Goal: Transaction & Acquisition: Book appointment/travel/reservation

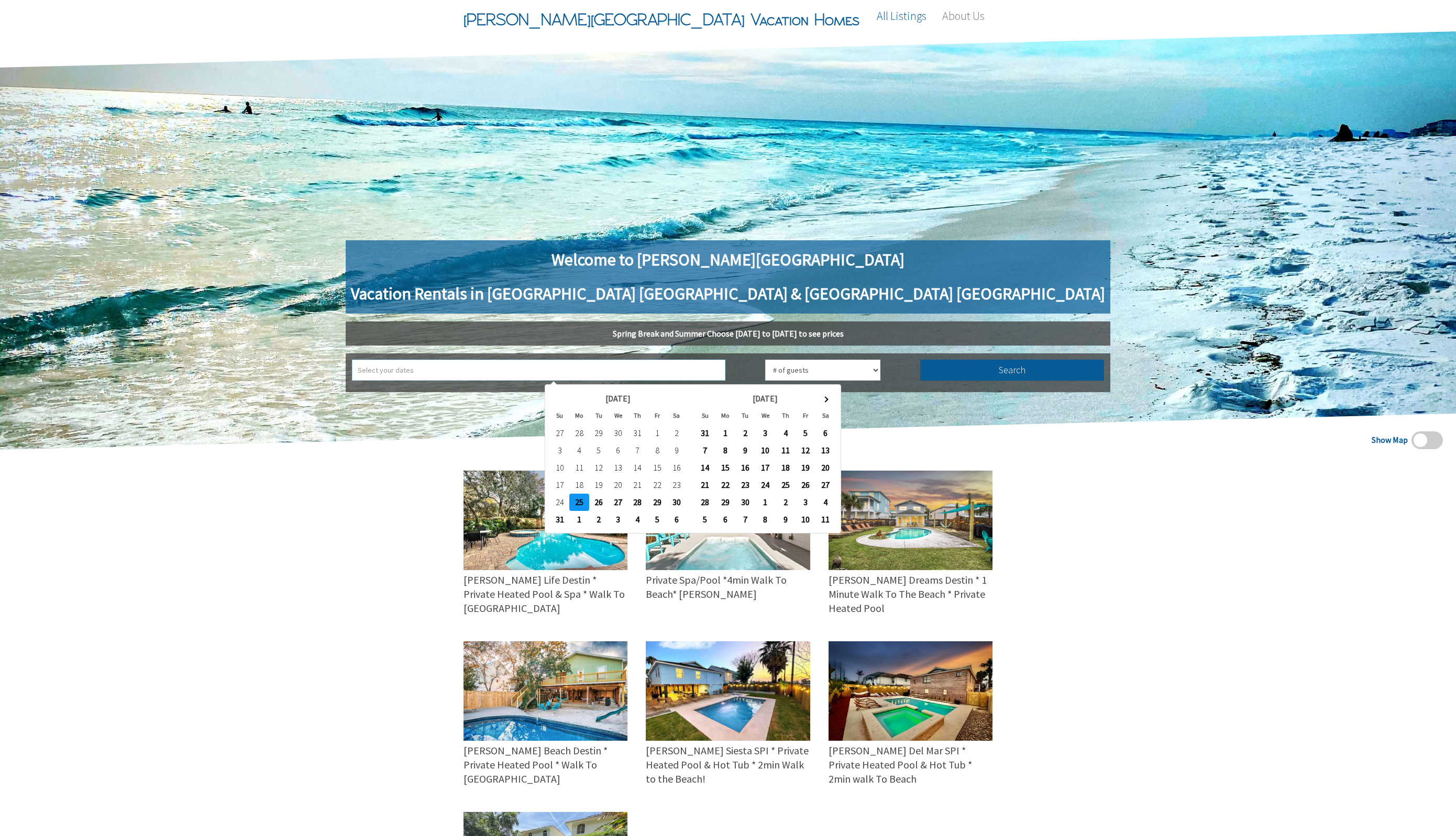
click at [656, 368] on input "text" at bounding box center [538, 370] width 374 height 21
type input "2025-09-01 ➡ 2025-09-02"
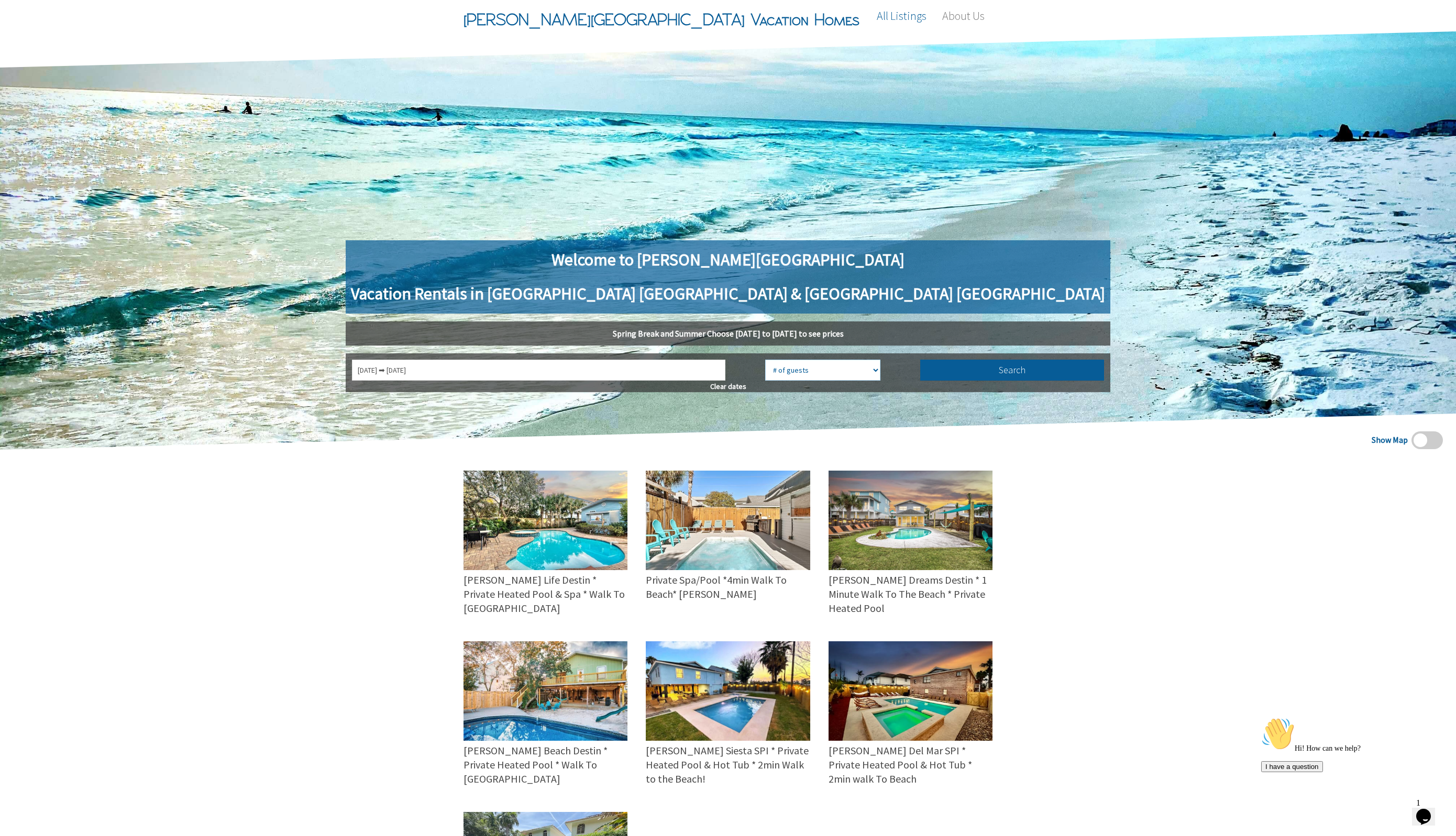
click at [782, 369] on select "# of guests 1 guest 2 guests 3 guests 4 guests 5 guests 6 guests 7 guests 8 gue…" at bounding box center [823, 370] width 115 height 21
select select "9"
click at [765, 360] on select "# of guests 1 guest 2 guests 3 guests 4 guests 5 guests 6 guests 7 guests 8 gue…" at bounding box center [823, 370] width 115 height 21
click at [920, 361] on button "Search" at bounding box center [1012, 370] width 184 height 21
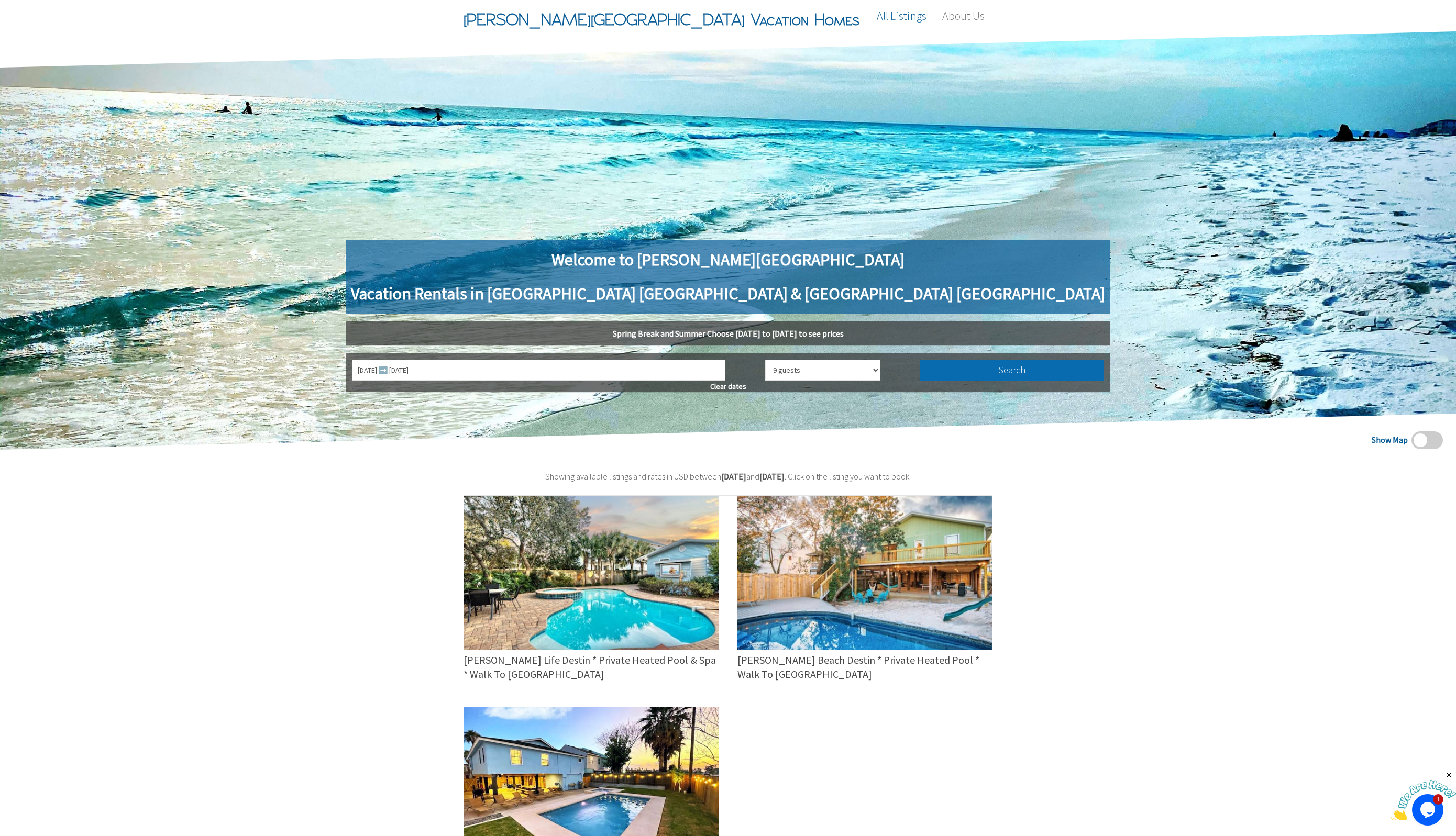
click at [920, 365] on button "Search" at bounding box center [1012, 370] width 184 height 21
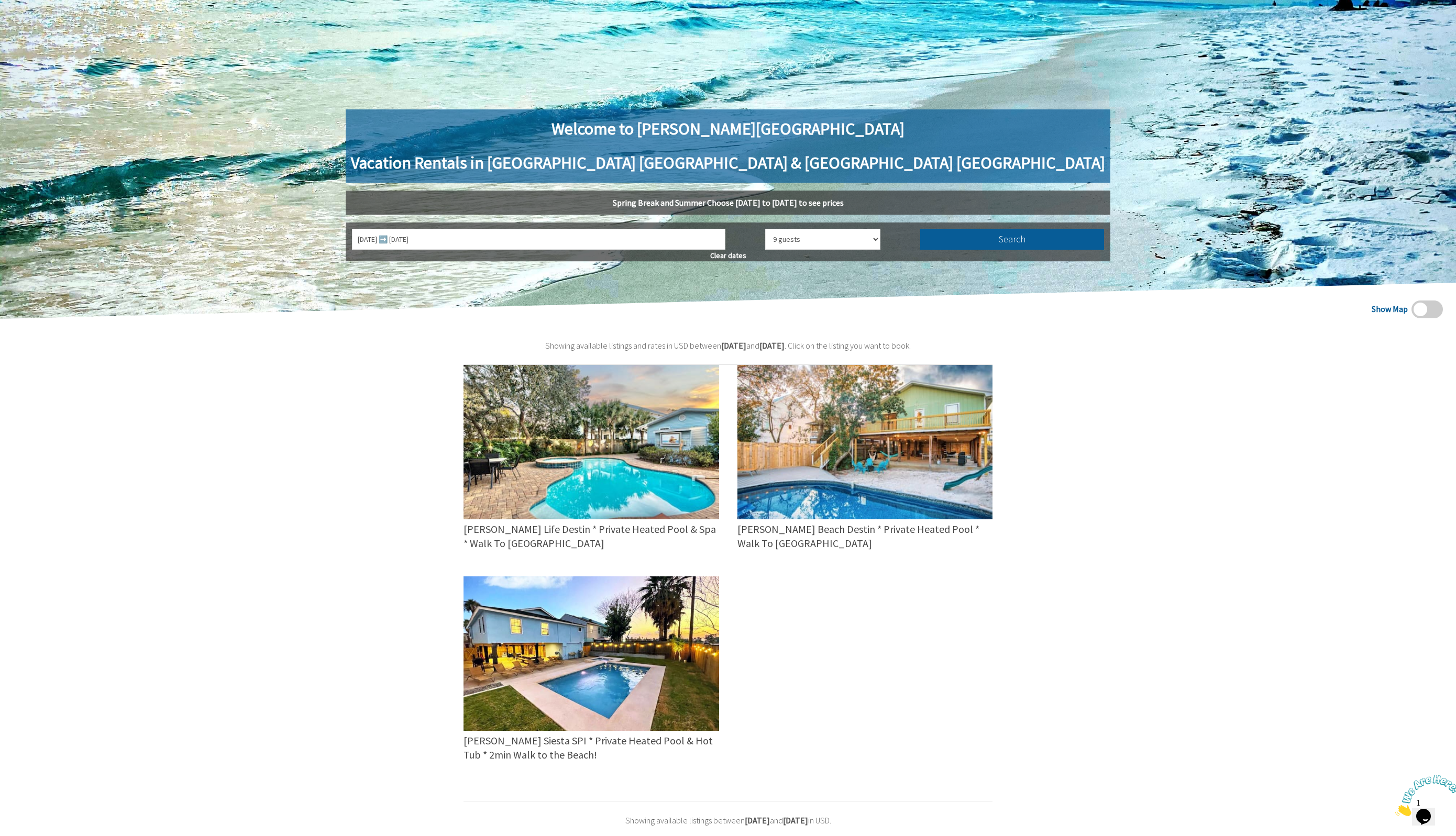
scroll to position [196, 0]
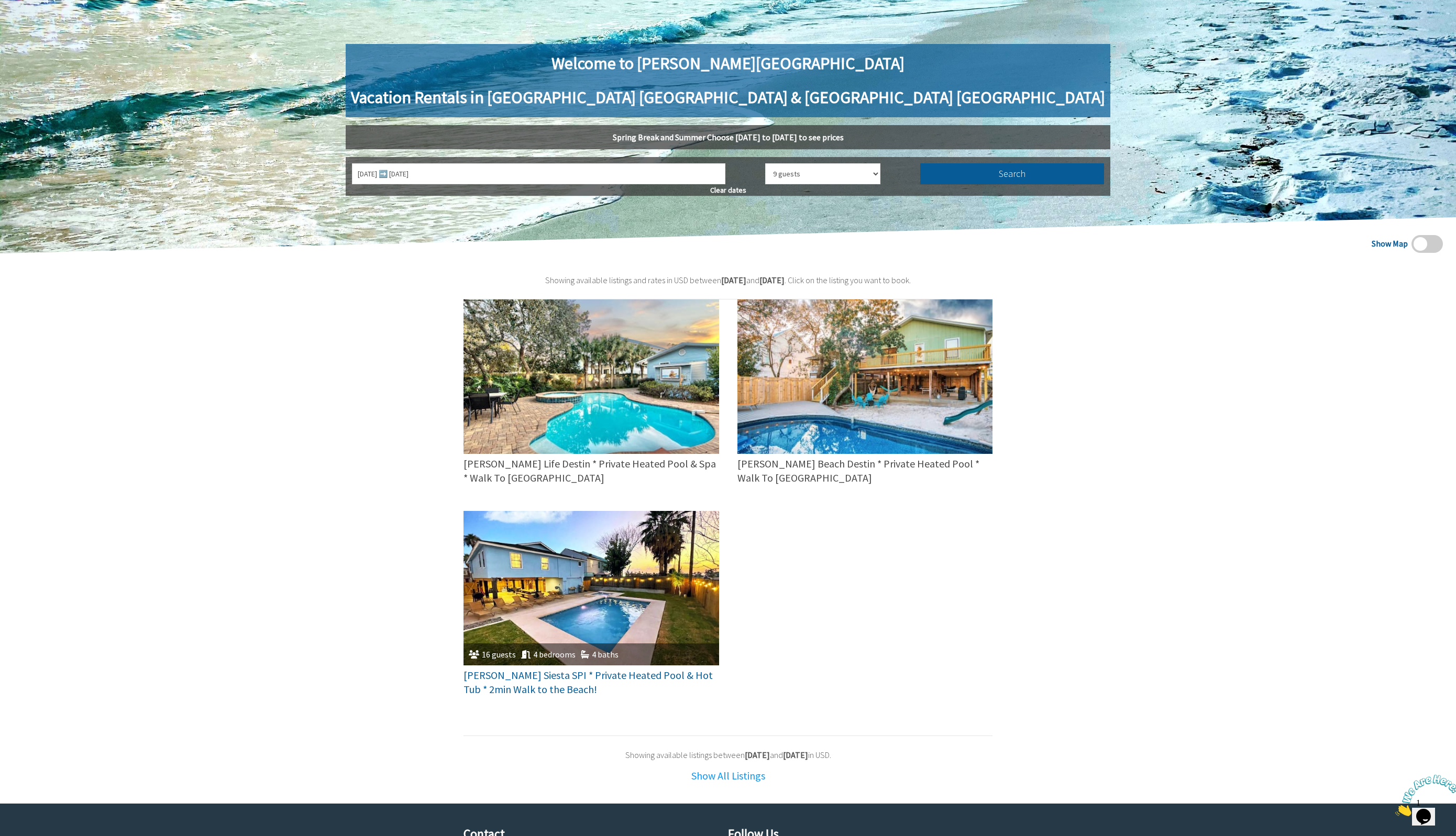
click at [644, 578] on img at bounding box center [591, 588] width 256 height 155
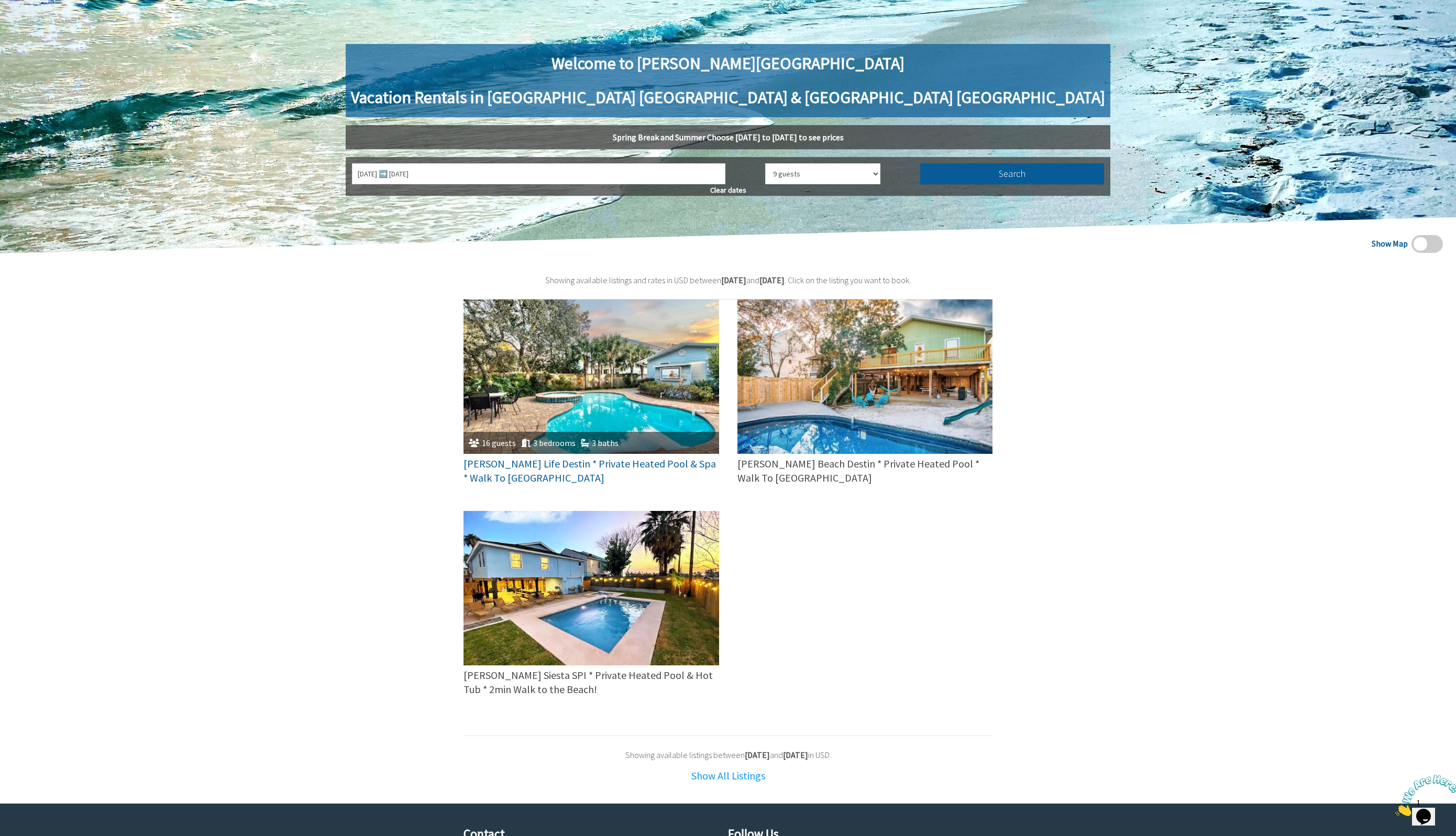
click at [576, 398] on img at bounding box center [591, 377] width 256 height 155
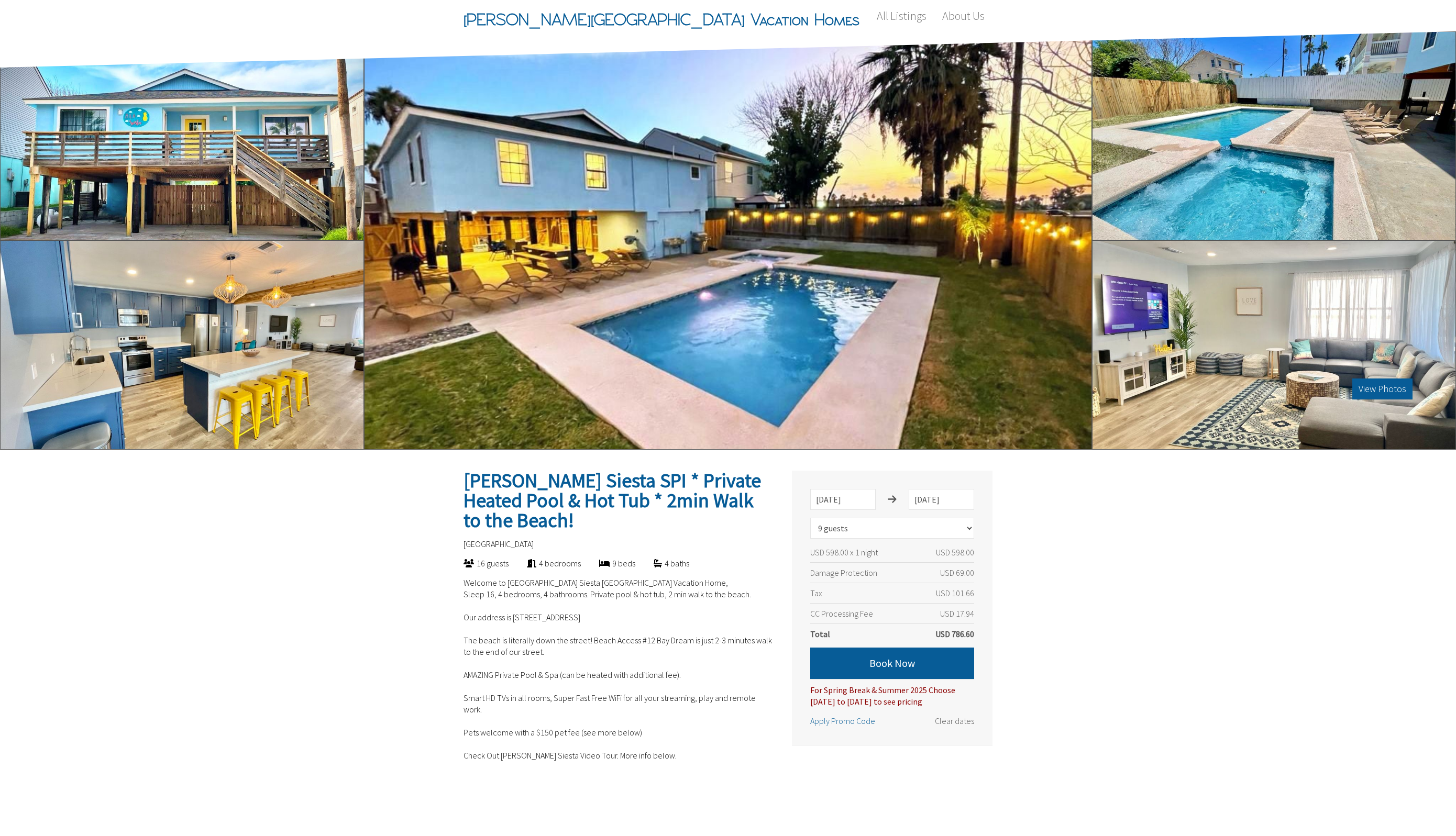
select select "9"
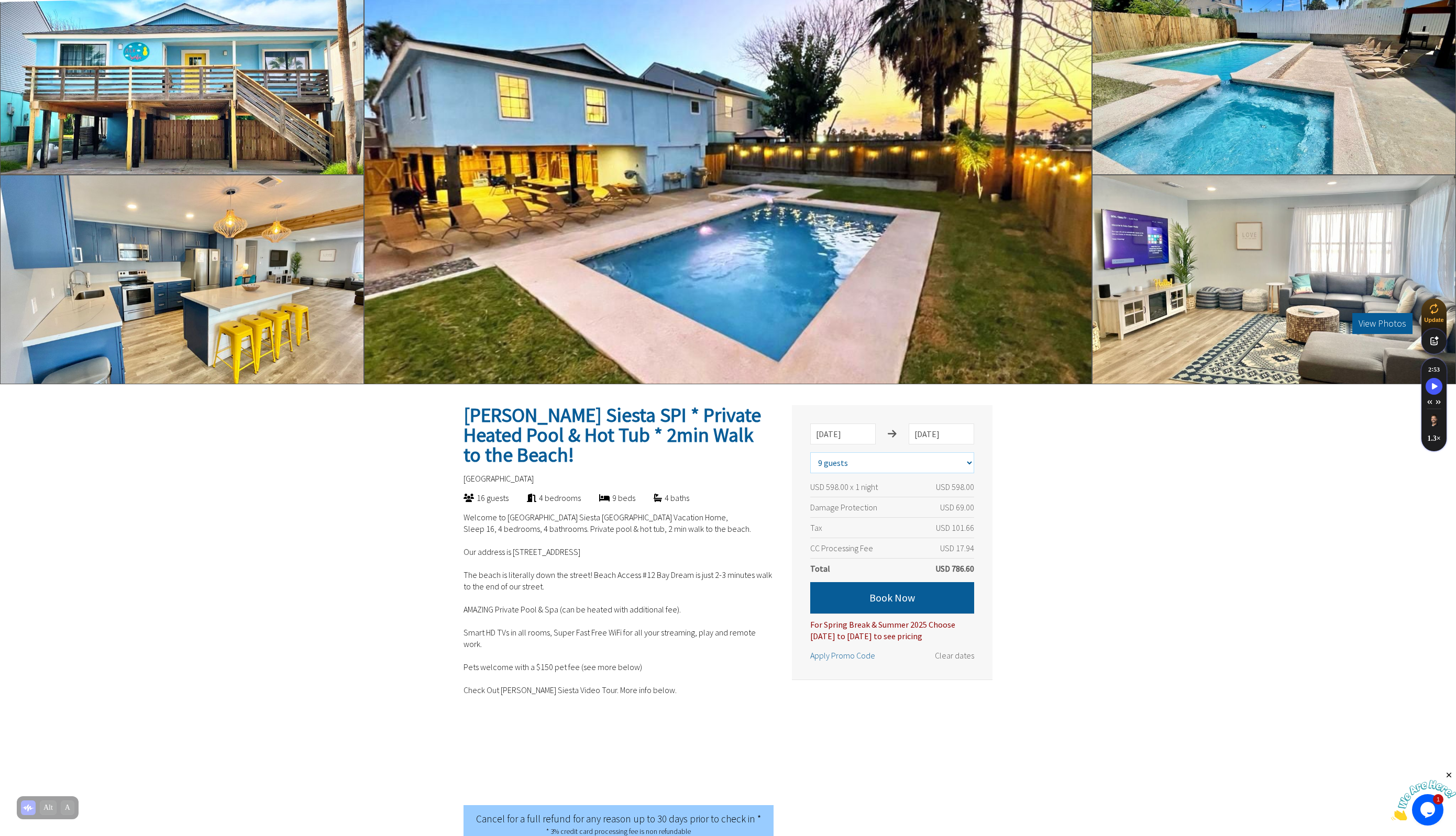
click at [955, 467] on select "Select number of guests 1 guest 2 guests 3 guests 4 guests 5 guests 6 guests 7 …" at bounding box center [892, 463] width 164 height 21
click at [810, 452] on select "Select number of guests 1 guest 2 guests 3 guests 4 guests 5 guests 6 guests 7 …" at bounding box center [892, 463] width 164 height 21
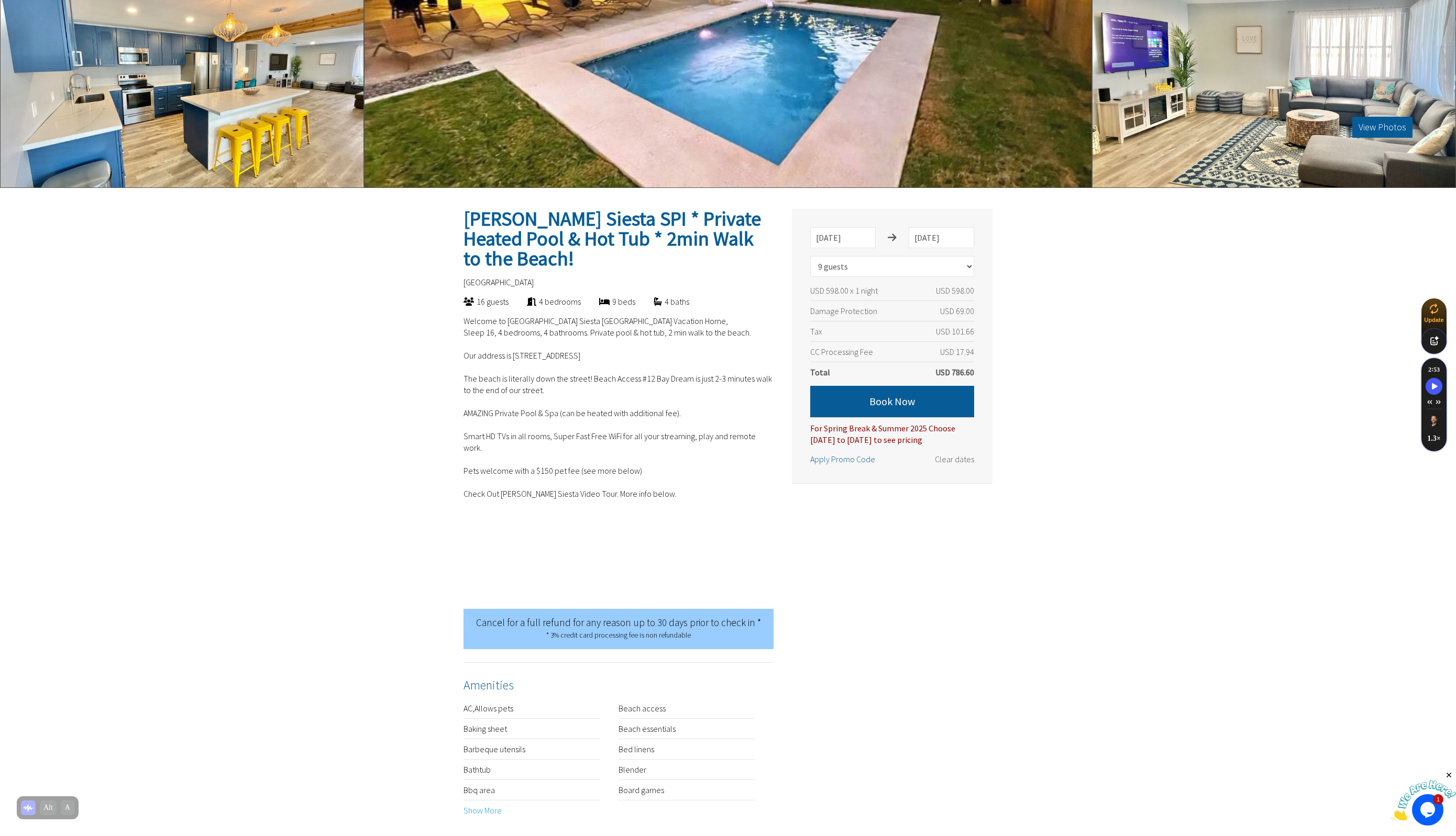
scroll to position [131, 0]
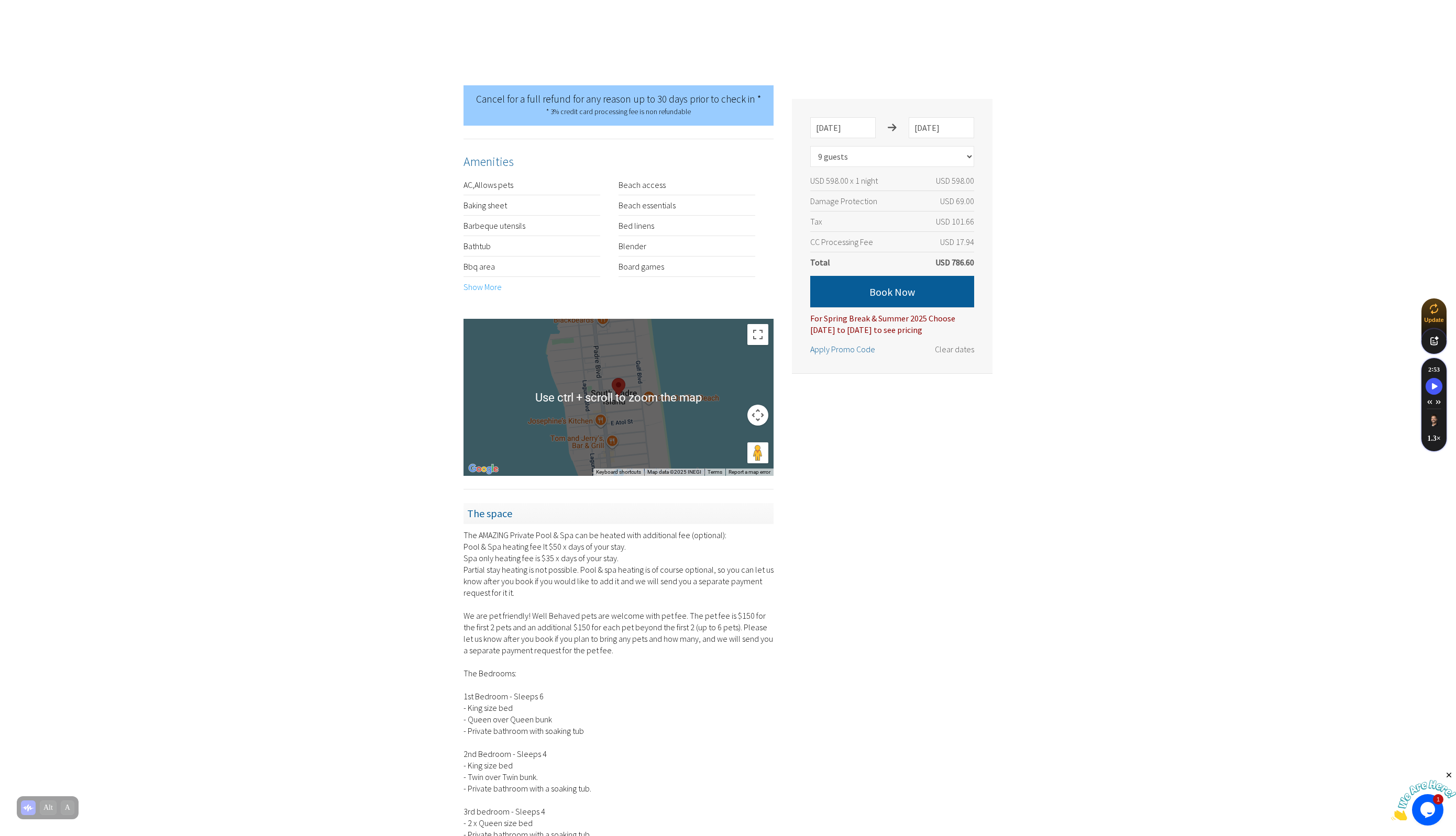
scroll to position [720, 0]
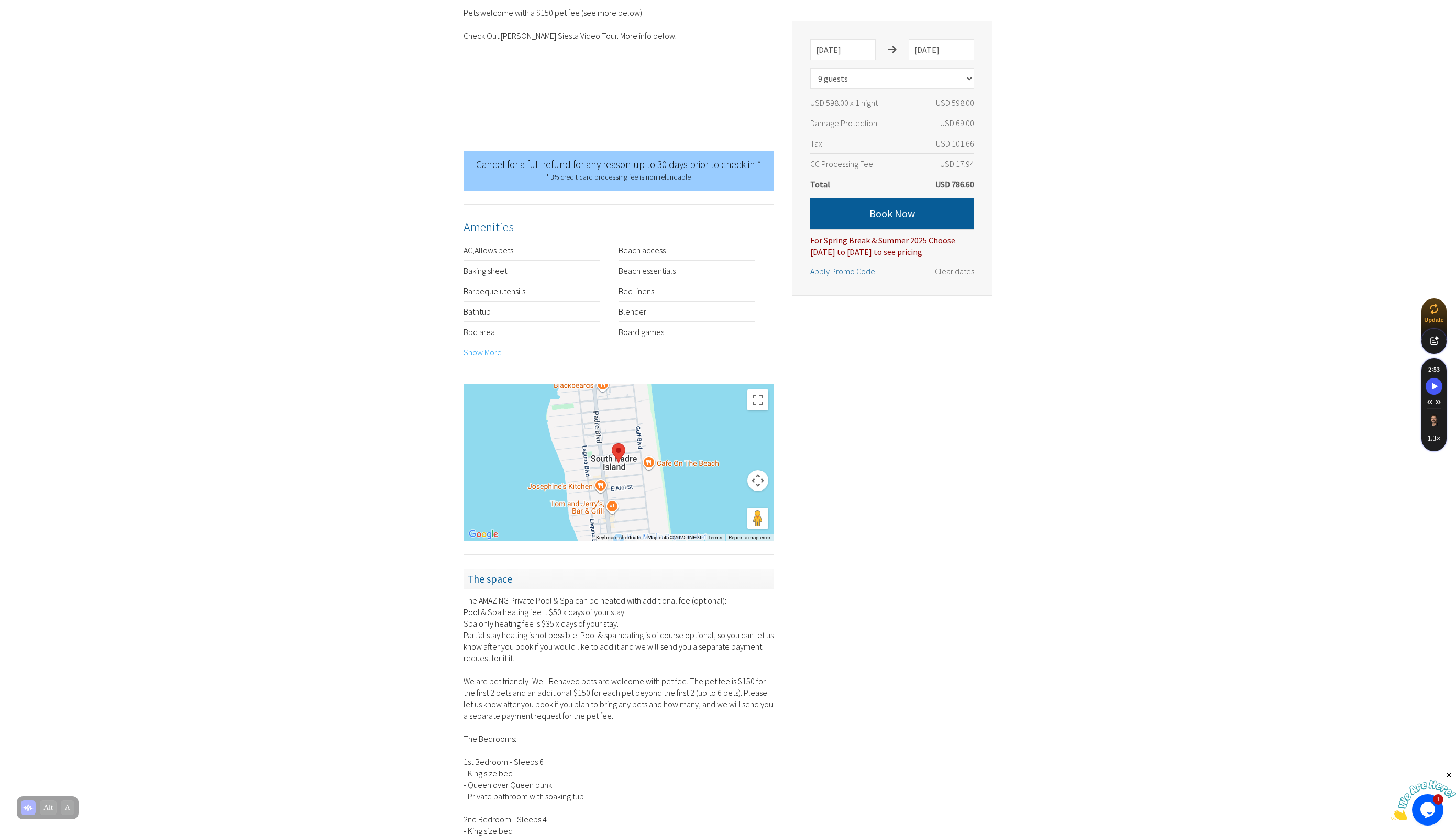
click at [765, 470] on button "Map camera controls" at bounding box center [758, 480] width 21 height 21
click at [729, 496] on button "Zoom out" at bounding box center [732, 507] width 21 height 21
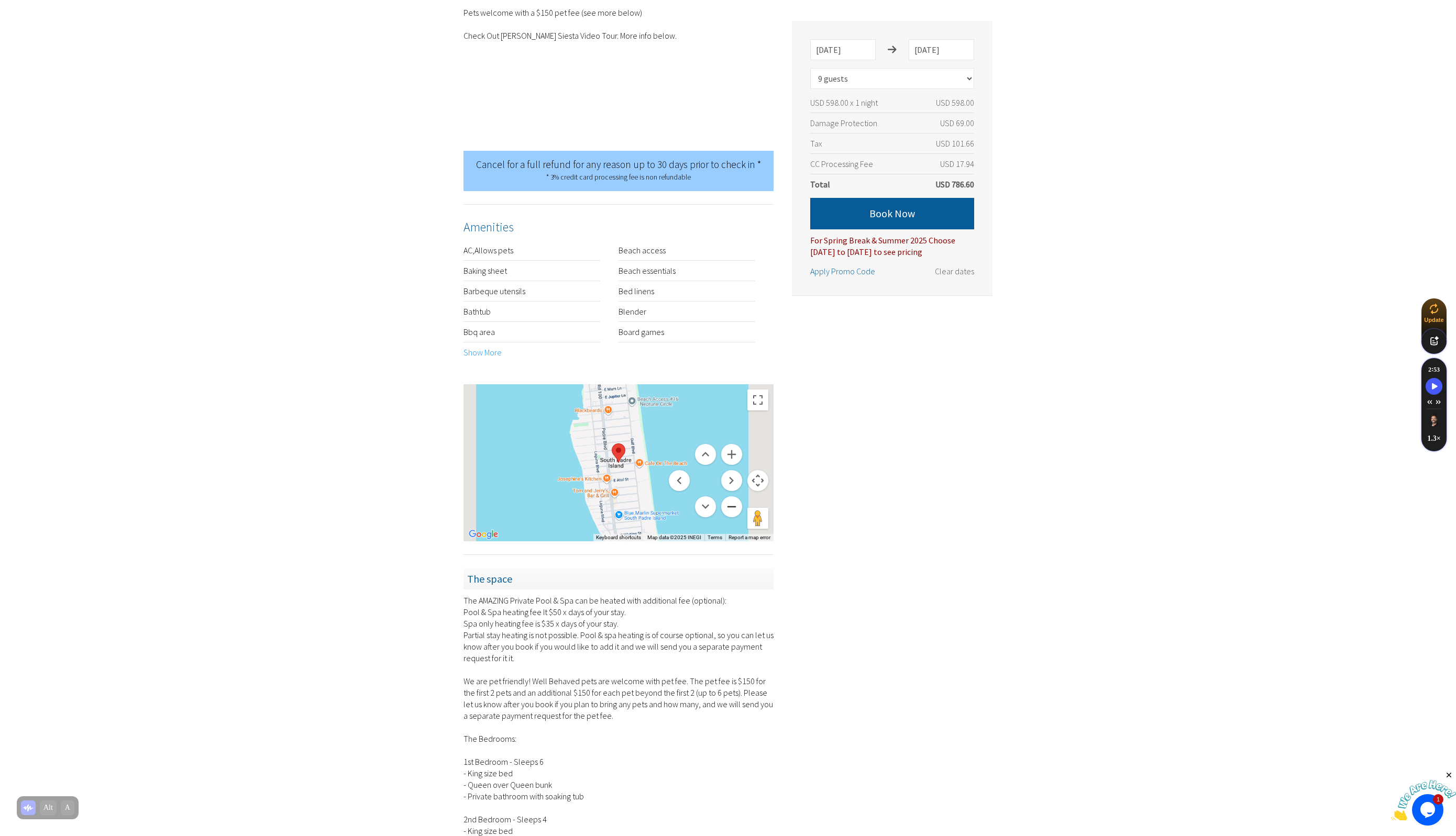
click at [729, 496] on button "Zoom out" at bounding box center [732, 507] width 21 height 21
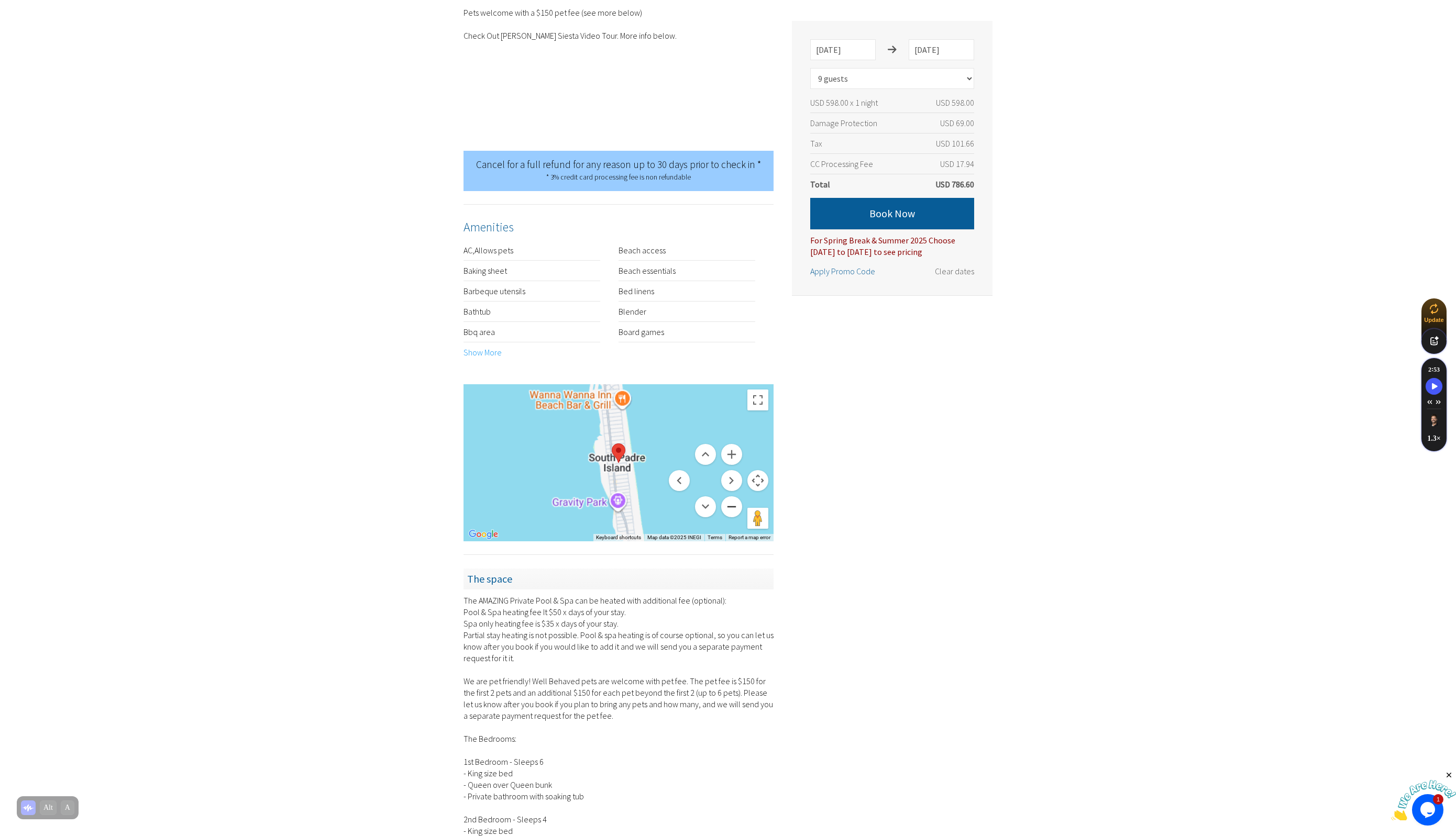
click at [729, 496] on button "Zoom out" at bounding box center [732, 507] width 21 height 21
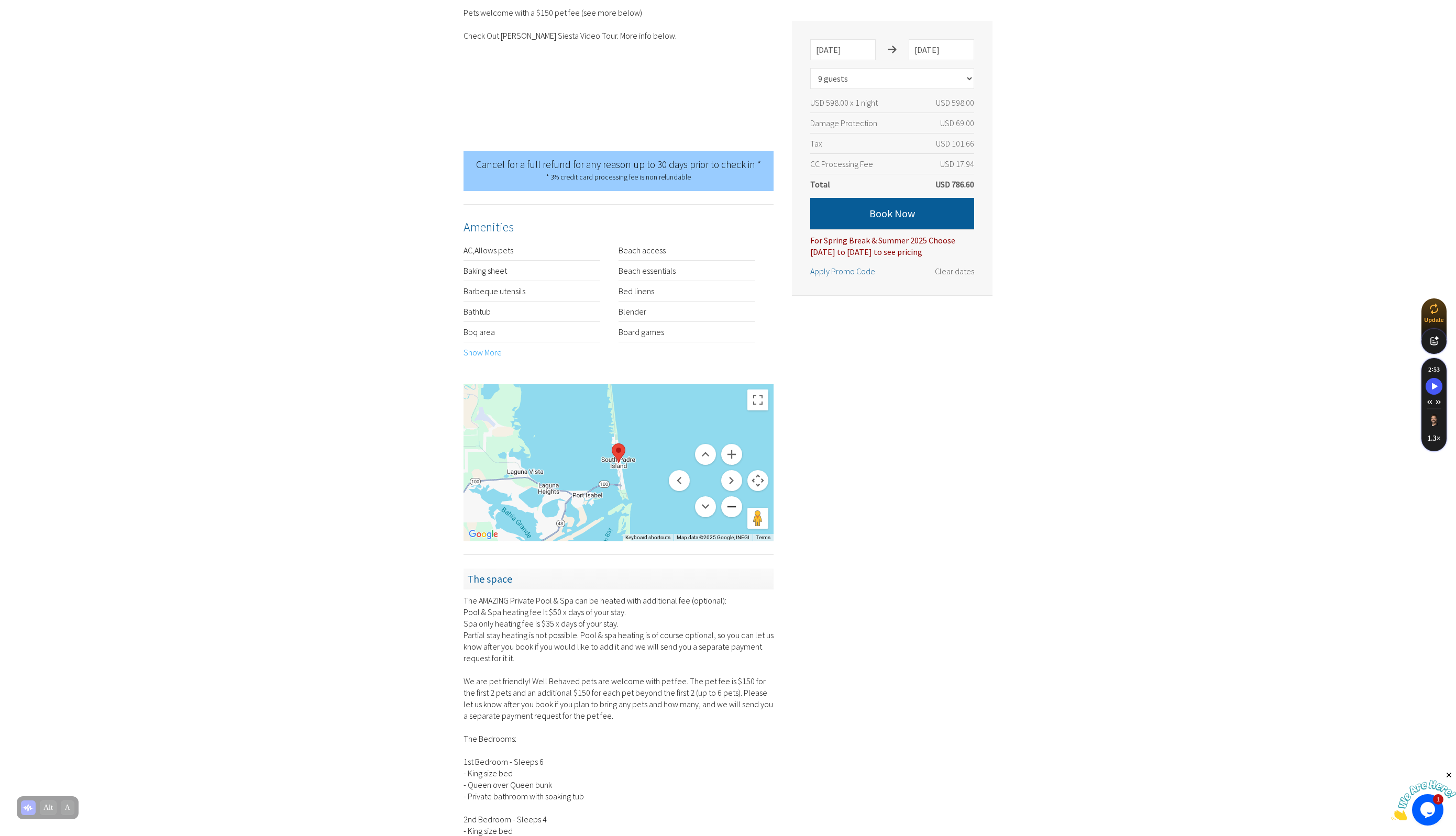
click at [729, 496] on button "Zoom out" at bounding box center [732, 507] width 21 height 21
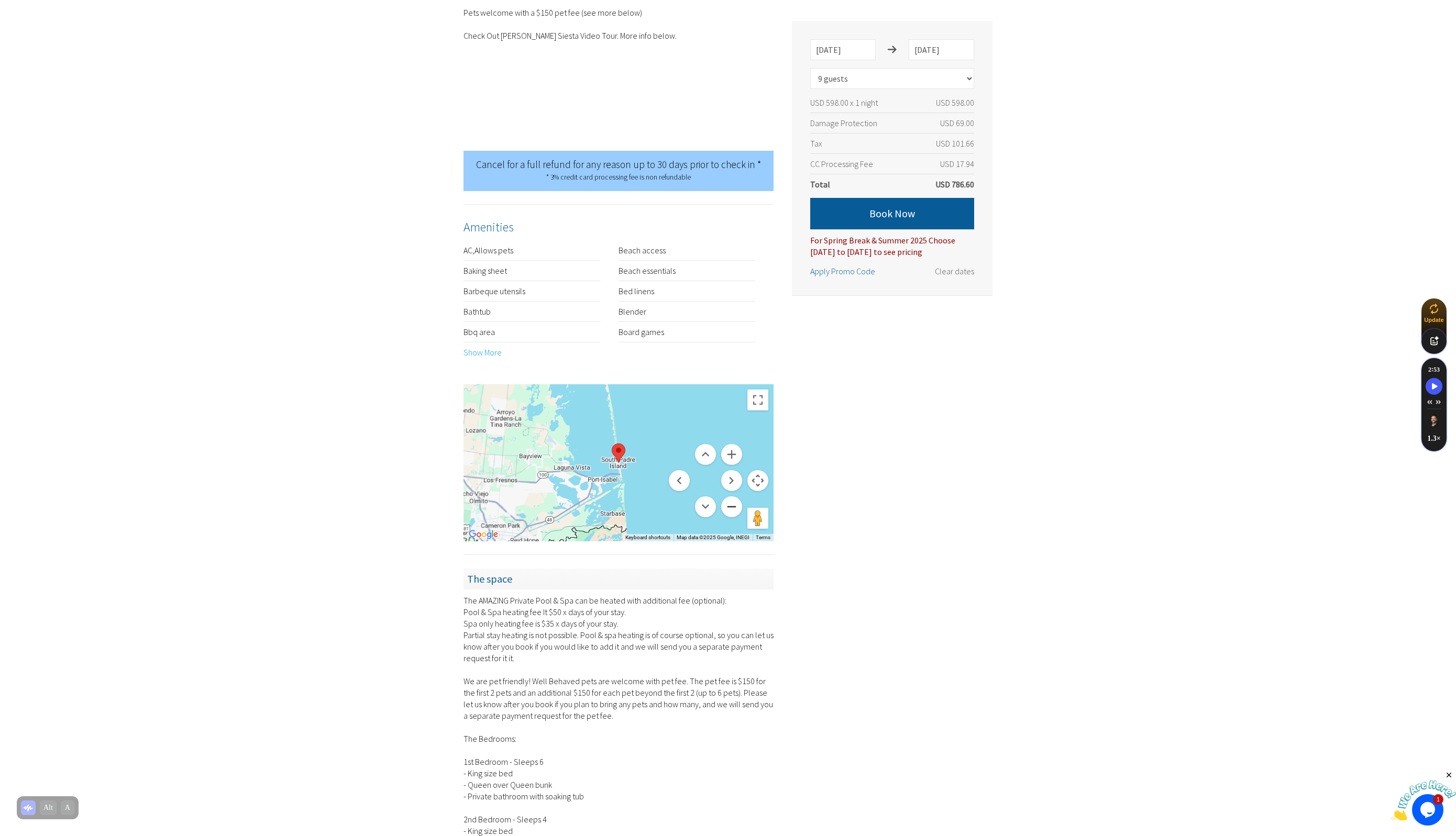
click at [729, 496] on button "Zoom out" at bounding box center [732, 507] width 21 height 21
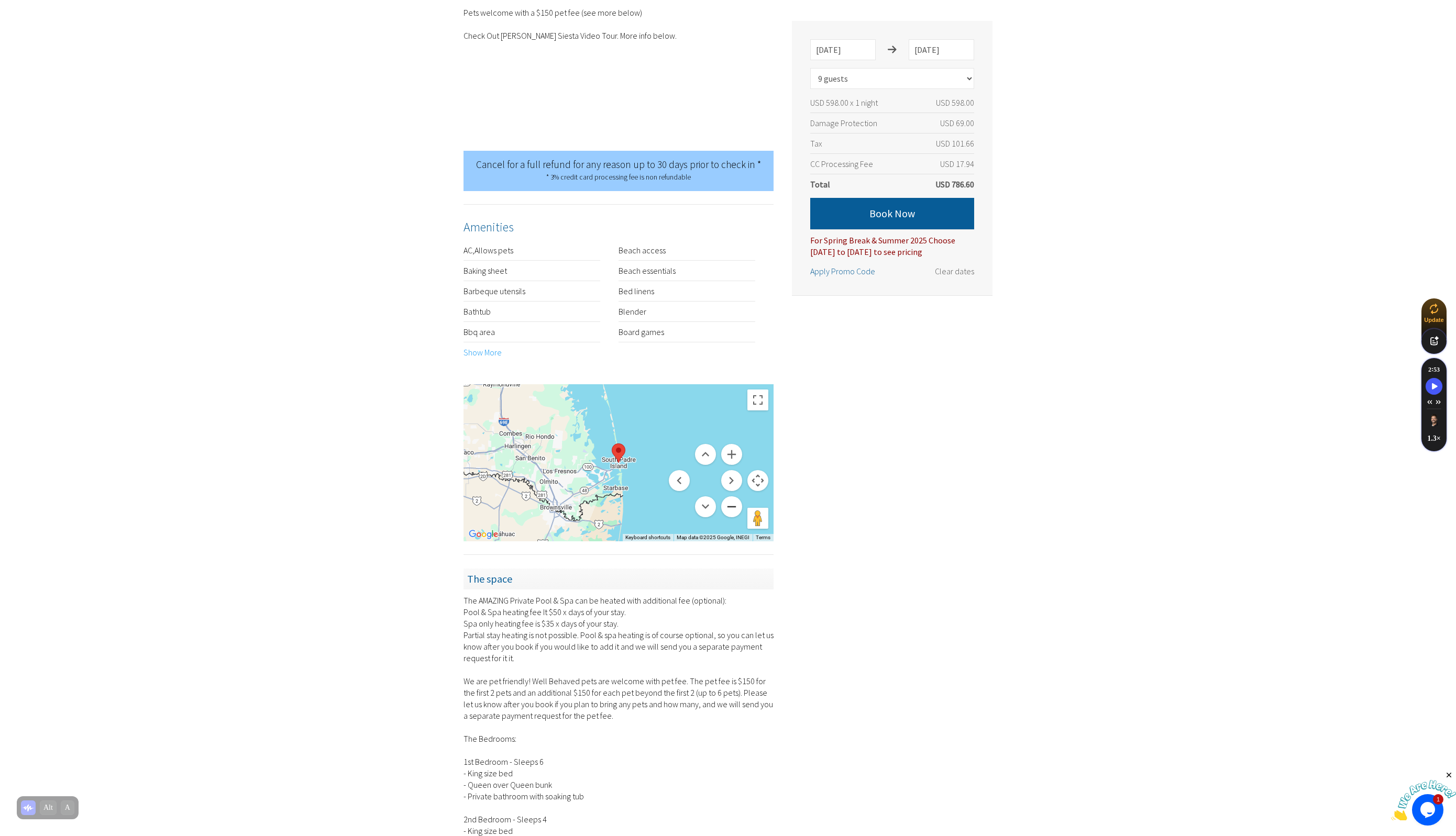
click at [729, 496] on button "Zoom out" at bounding box center [732, 507] width 21 height 21
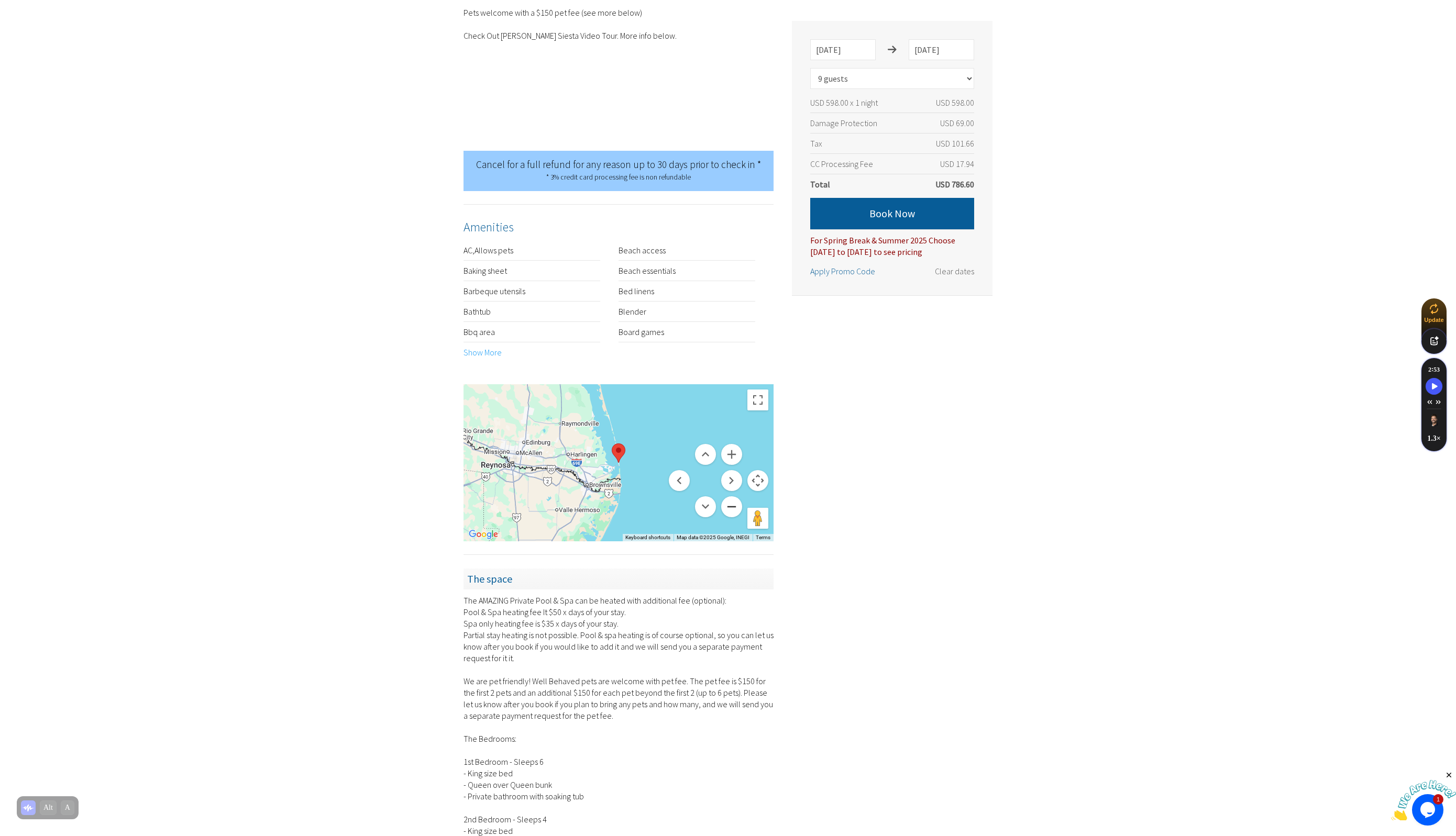
click at [729, 496] on button "Zoom out" at bounding box center [732, 507] width 21 height 21
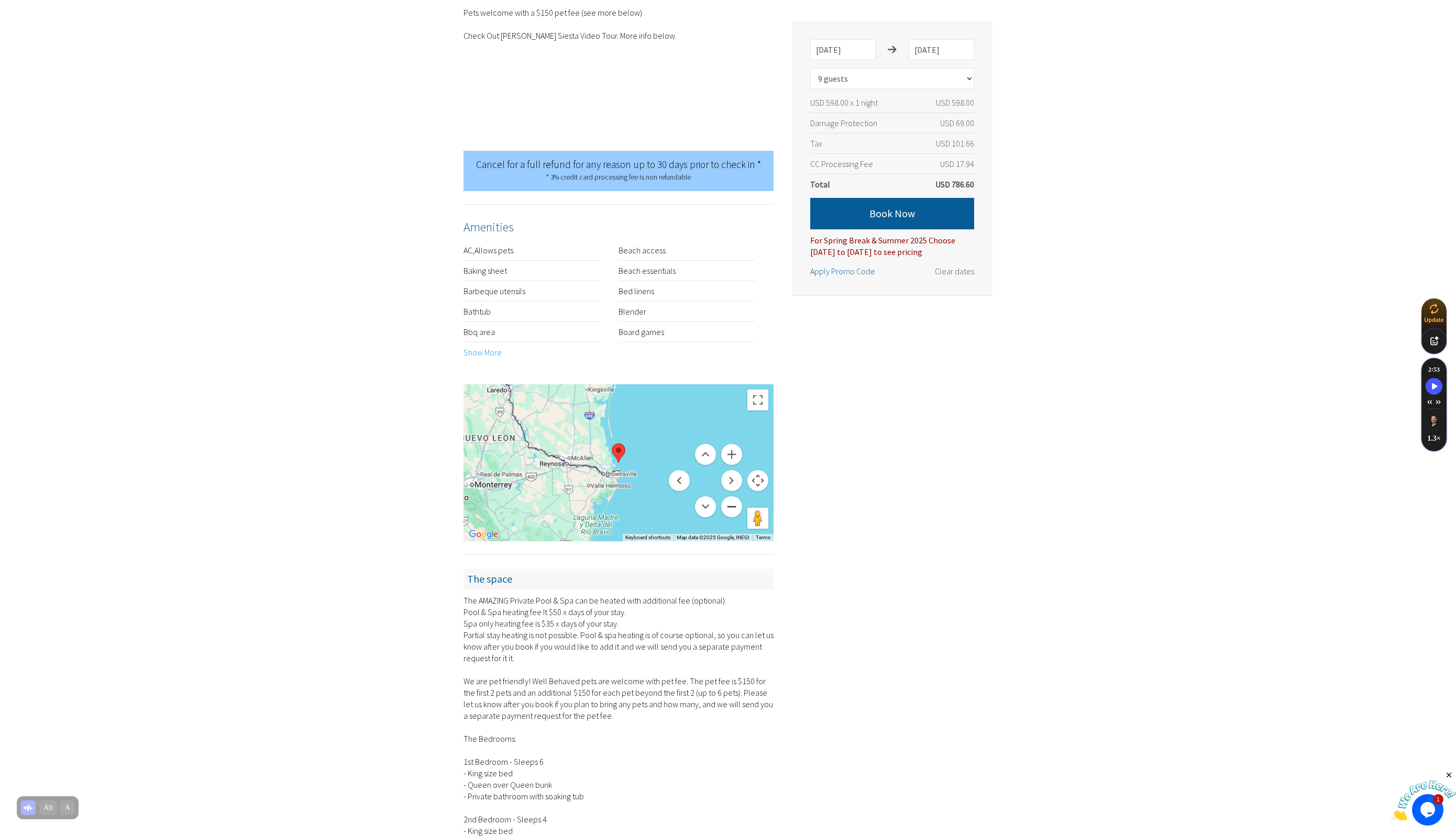
click at [729, 496] on button "Zoom out" at bounding box center [732, 507] width 21 height 21
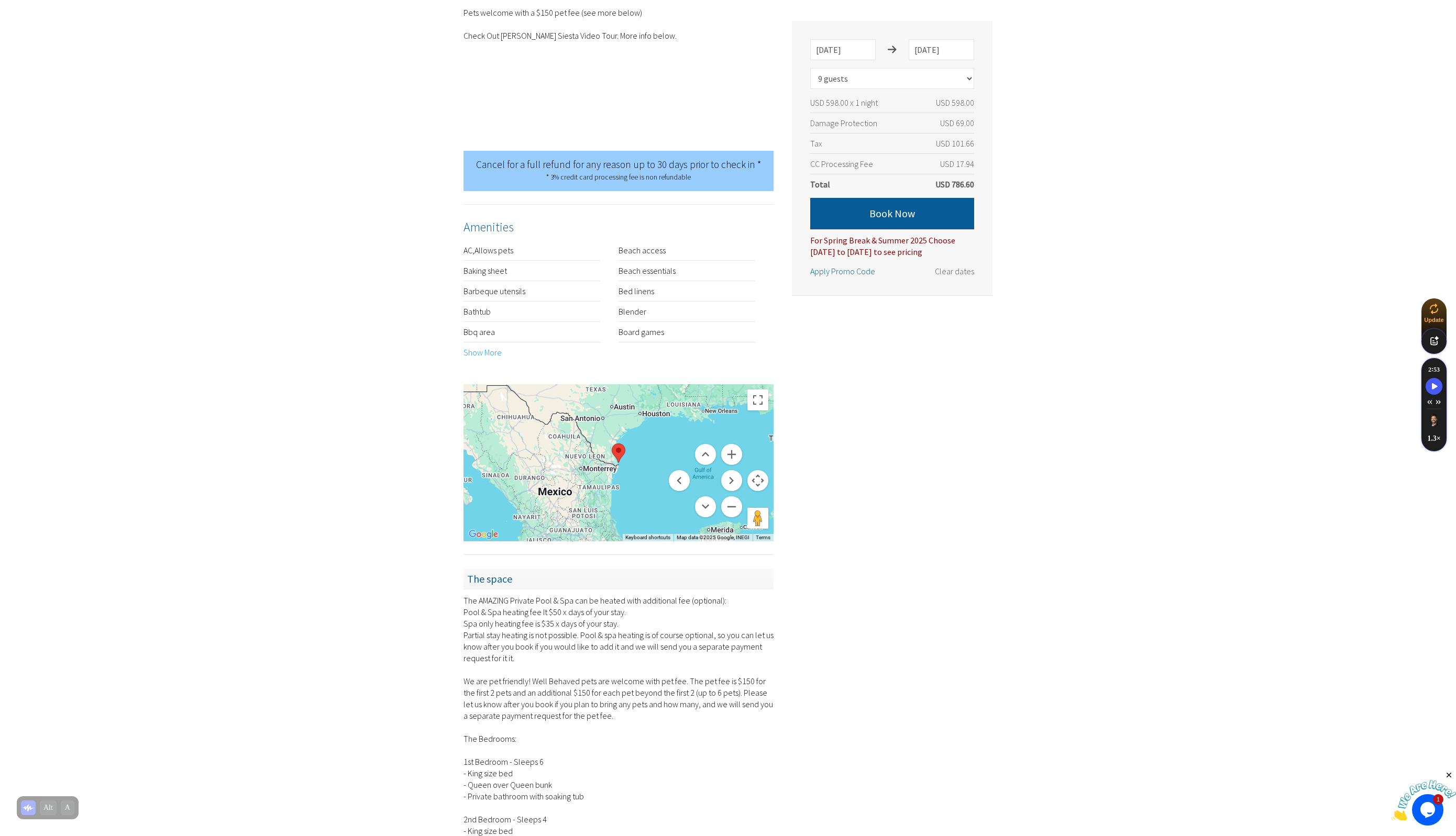
click at [957, 461] on aside "Zula Siesta SPI * Private Heated Pool & Hot Tub * 2min Walk to the Beach! 9/1/2…" at bounding box center [883, 625] width 219 height 1748
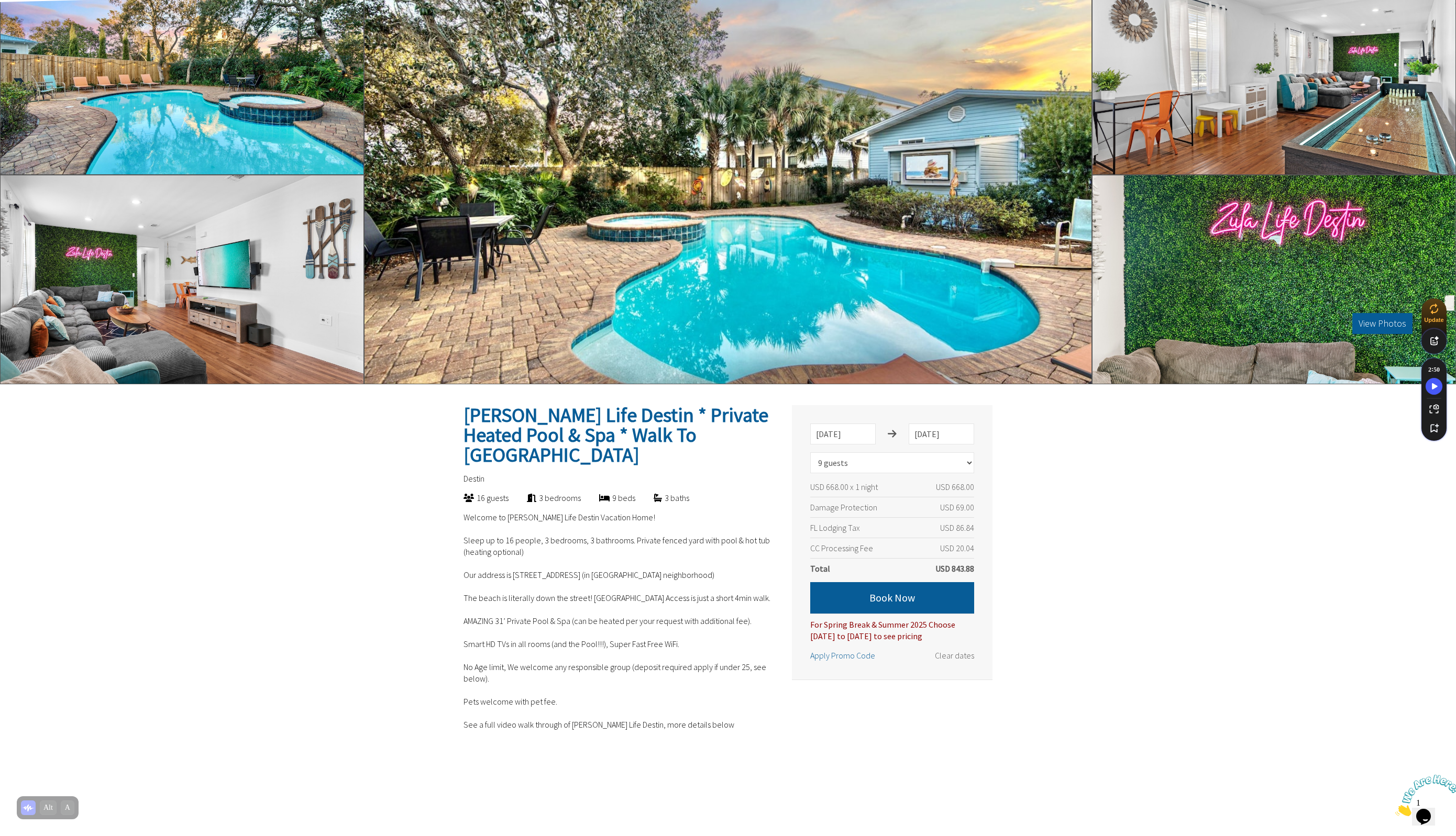
scroll to position [131, 0]
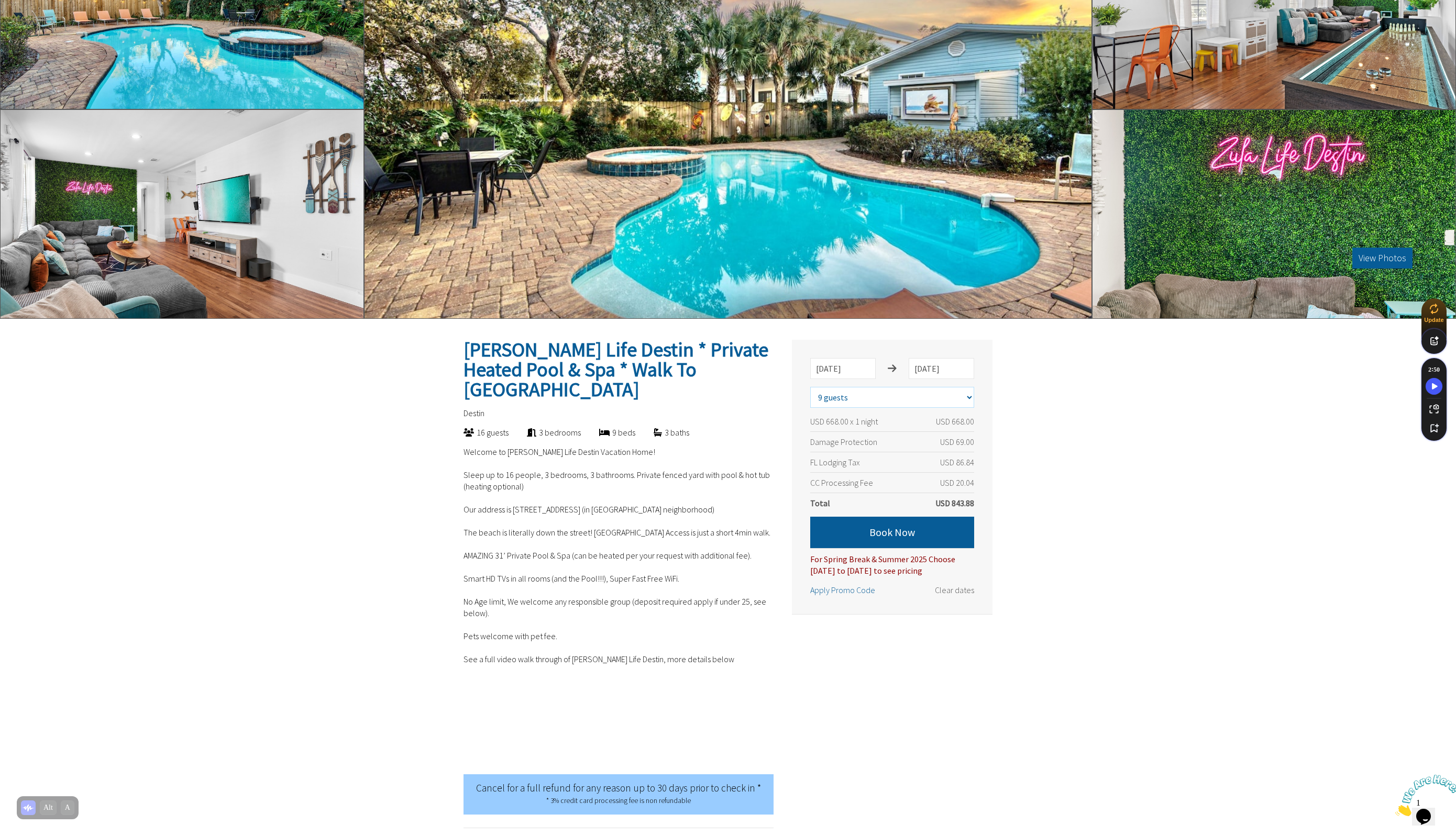
click at [907, 397] on select "Select number of guests 1 guest 2 guests 3 guests 4 guests 5 guests 6 guests 7 …" at bounding box center [892, 397] width 164 height 21
click at [862, 401] on select "Select number of guests 1 guest 2 guests 3 guests 4 guests 5 guests 6 guests 7 …" at bounding box center [892, 397] width 164 height 21
select select "12"
click at [810, 387] on select "Select number of guests 1 guest 2 guests 3 guests 4 guests 5 guests 6 guests 7 …" at bounding box center [892, 397] width 164 height 21
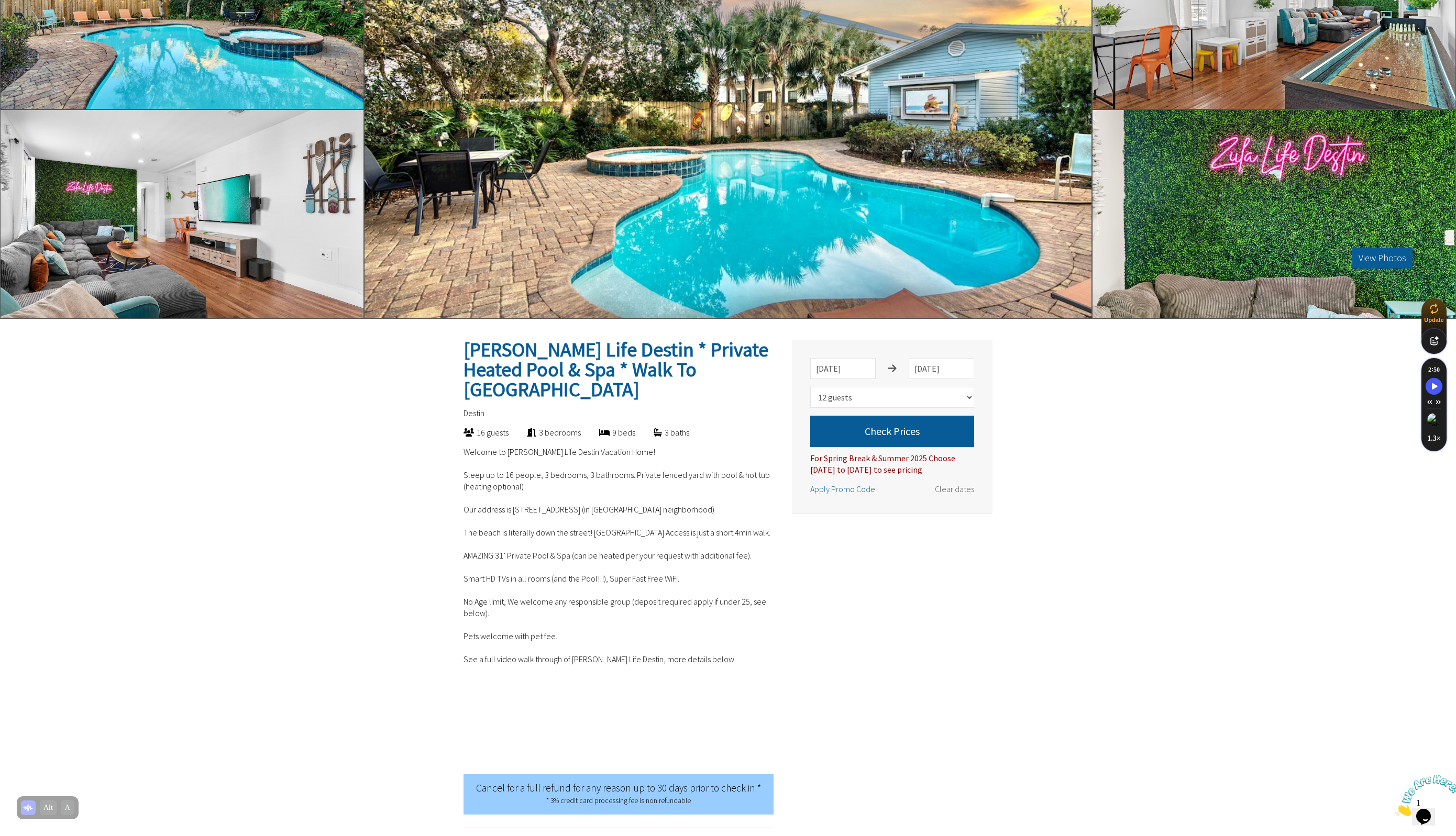
drag, startPoint x: 1079, startPoint y: 517, endPoint x: 1004, endPoint y: 487, distance: 80.8
click at [892, 434] on button "Check Prices" at bounding box center [892, 432] width 164 height 32
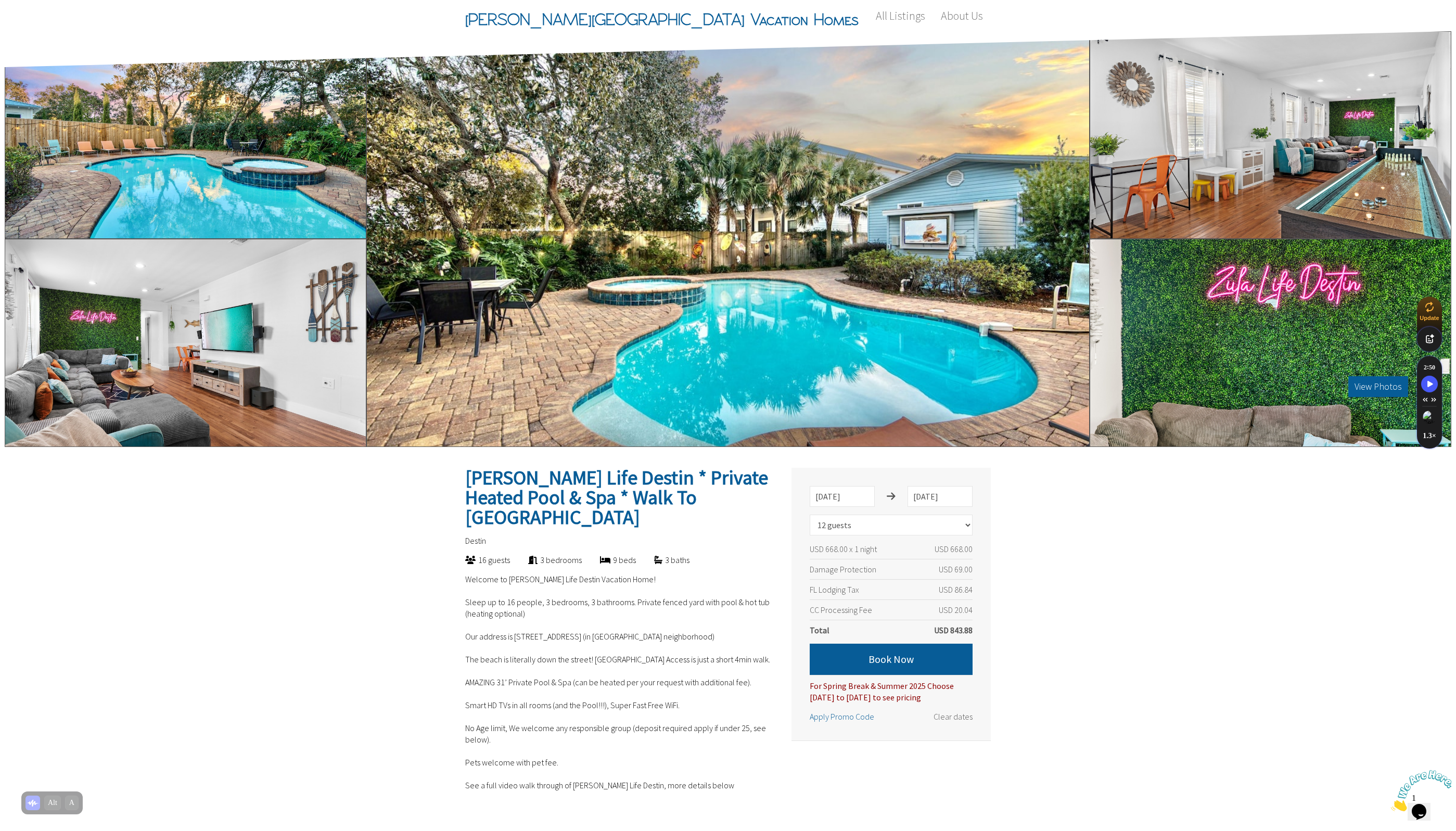
scroll to position [65, 0]
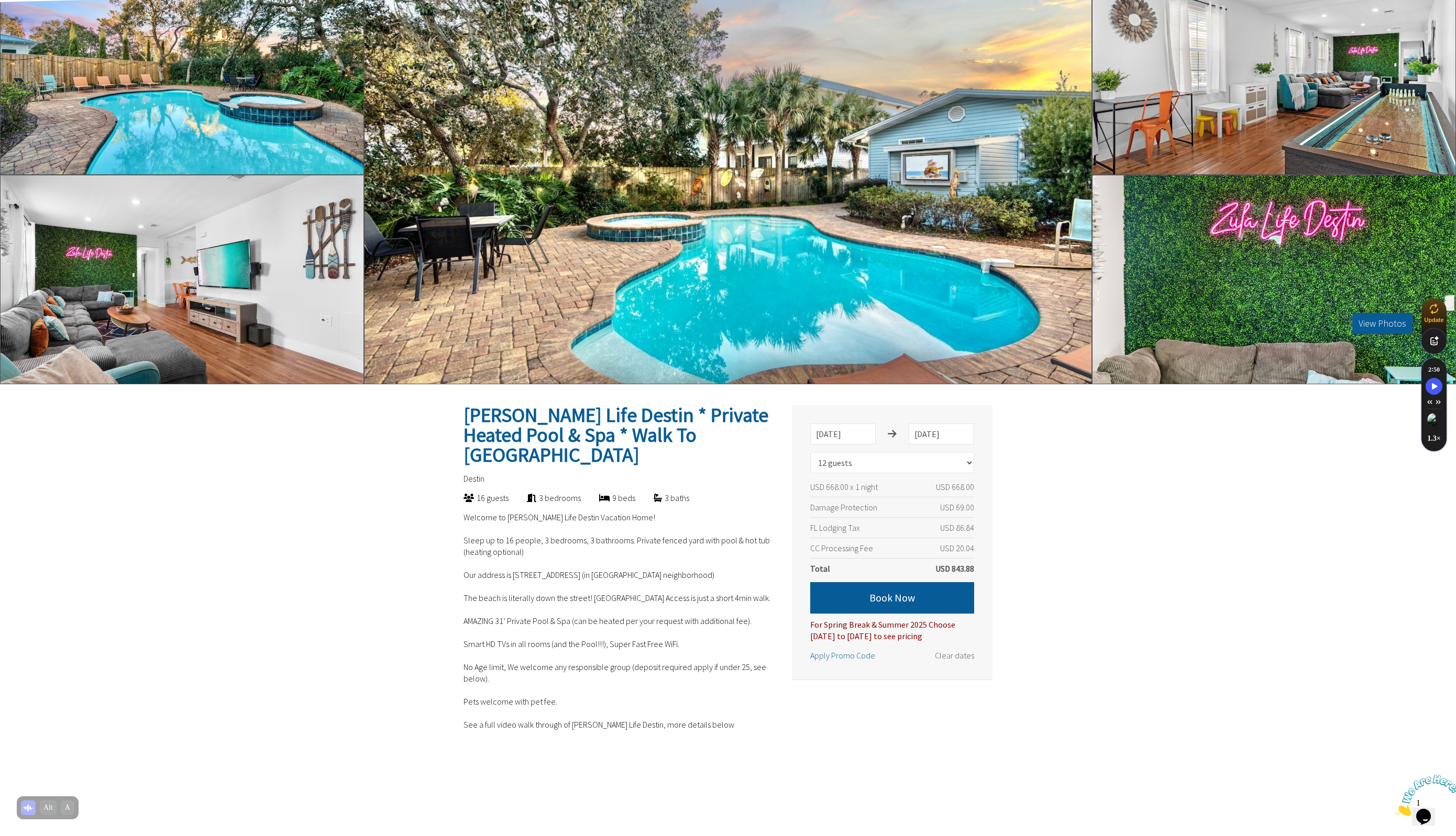
click at [142, 308] on div at bounding box center [182, 280] width 364 height 209
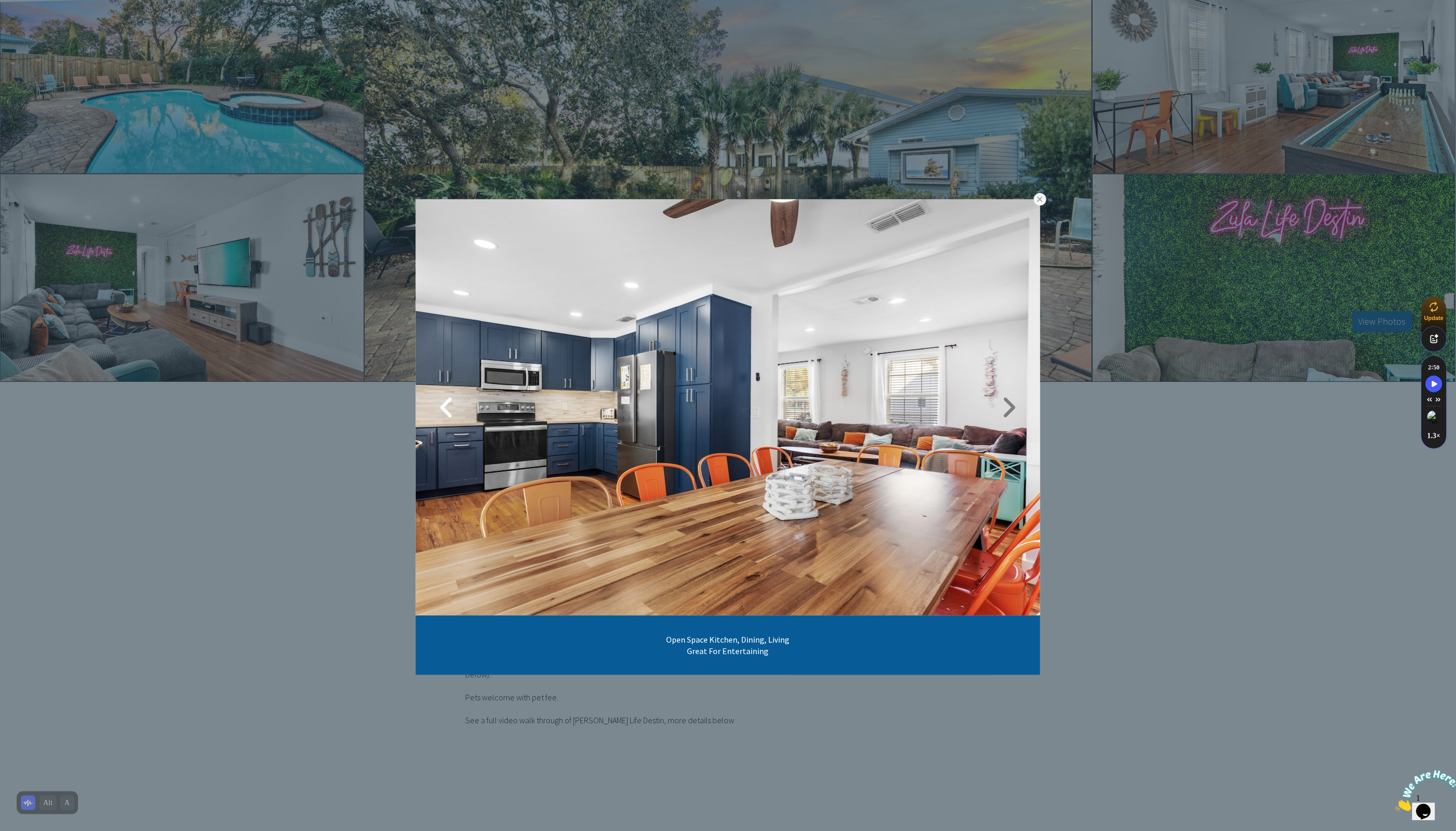
click at [996, 412] on link at bounding box center [1009, 407] width 26 height 26
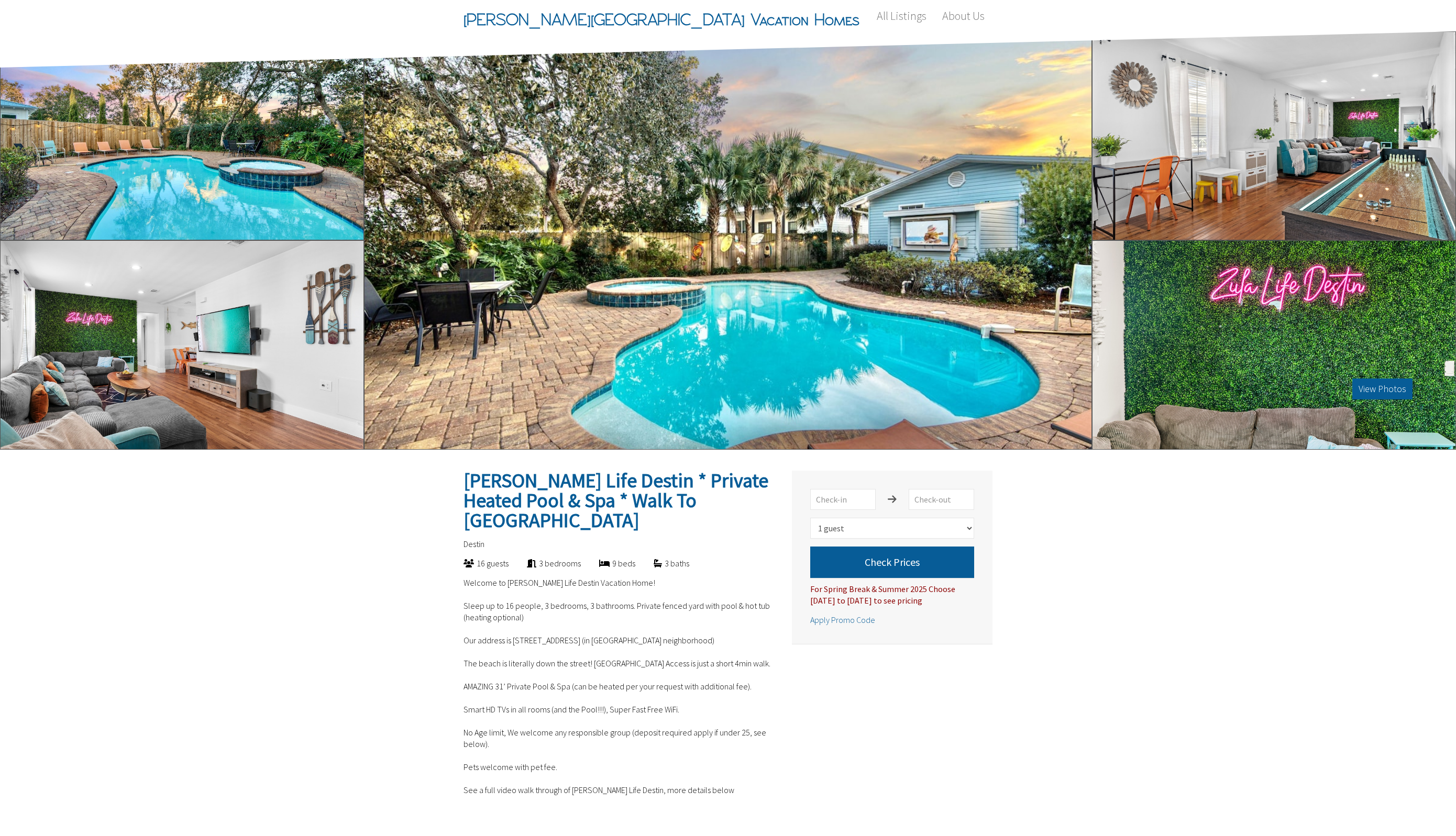
select select "1"
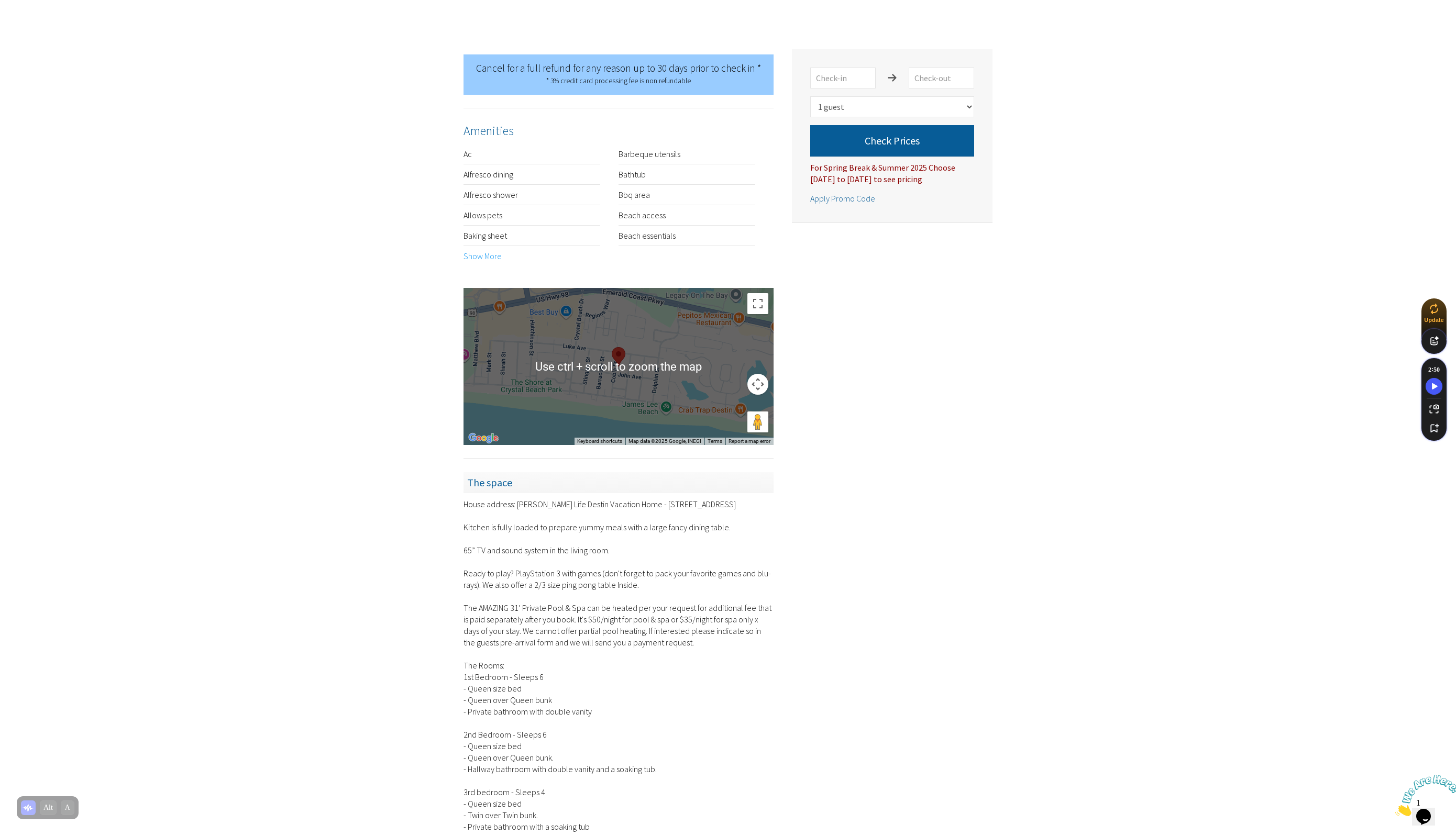
scroll to position [981, 0]
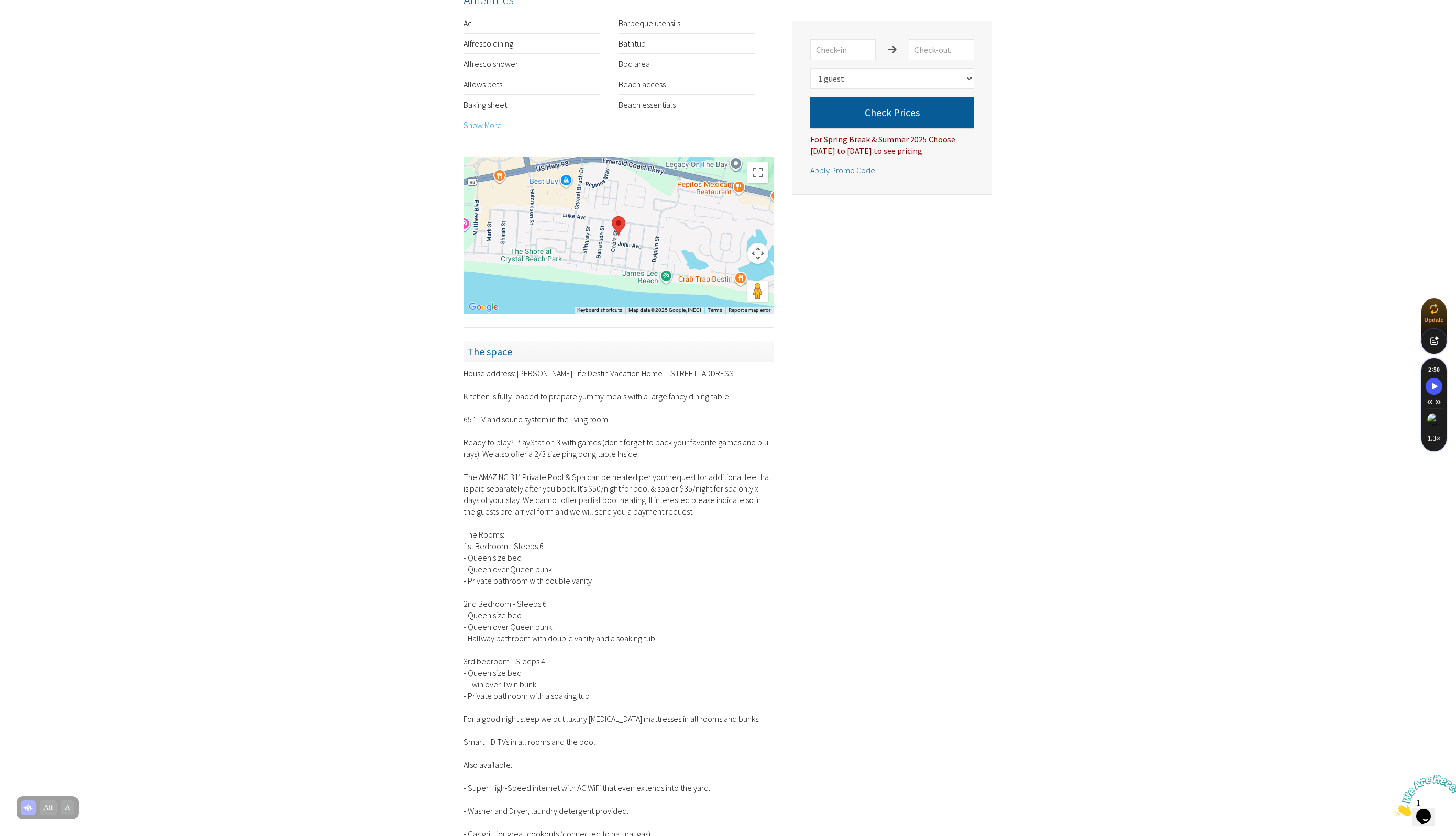
drag, startPoint x: 553, startPoint y: 559, endPoint x: 478, endPoint y: 560, distance: 75.0
click at [466, 553] on div "House address: [PERSON_NAME] Life Destin Vacation Home - [STREET_ADDRESS] Kitch…" at bounding box center [618, 724] width 310 height 714
click at [622, 578] on div "House address: [PERSON_NAME] Life Destin Vacation Home - [STREET_ADDRESS] Kitch…" at bounding box center [618, 724] width 310 height 714
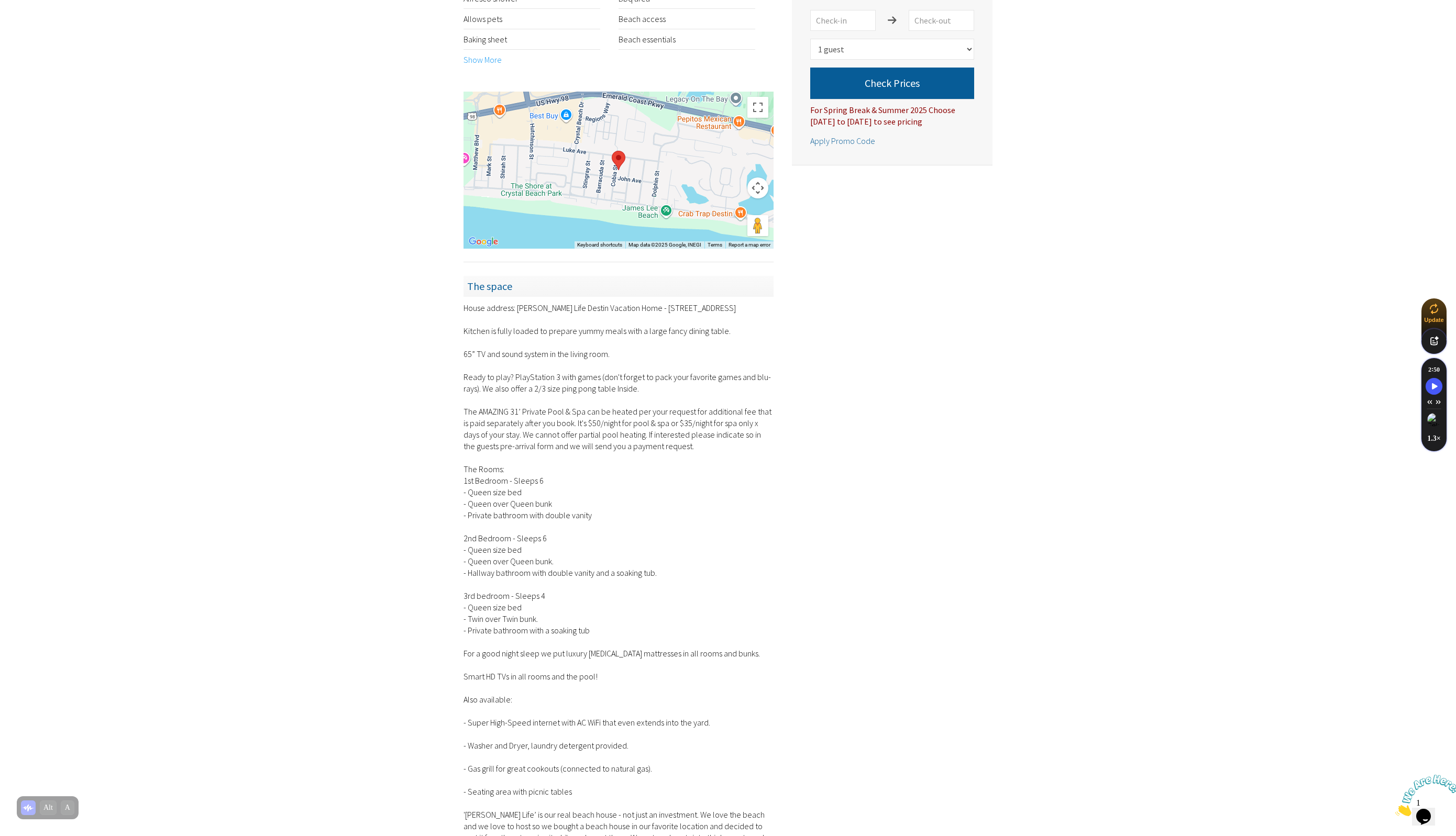
scroll to position [1112, 0]
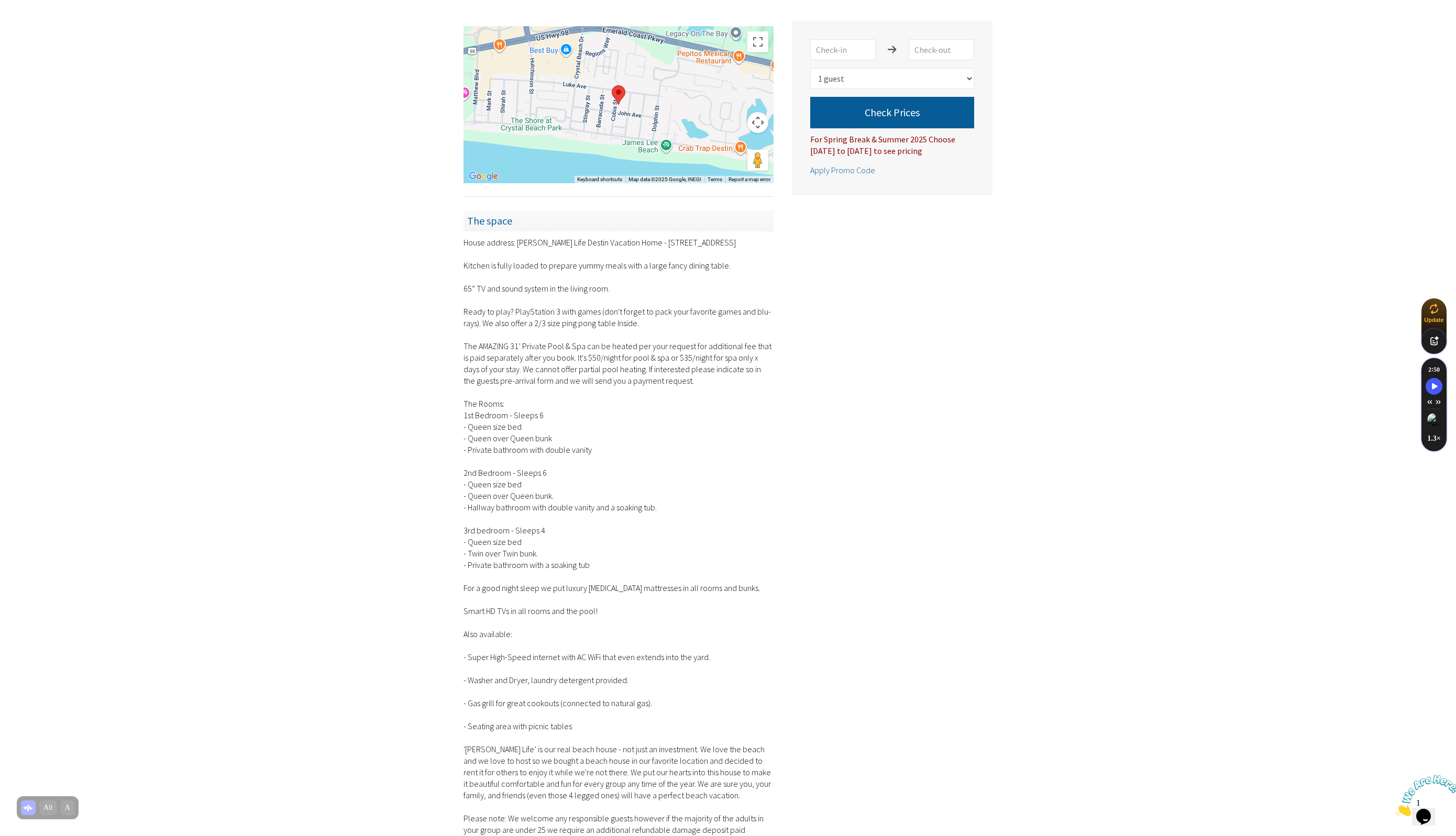
click at [159, 393] on div "[PERSON_NAME] Life Destin * Private Heated Pool & Spa * Walk To The Beach Desti…" at bounding box center [728, 209] width 1456 height 1743
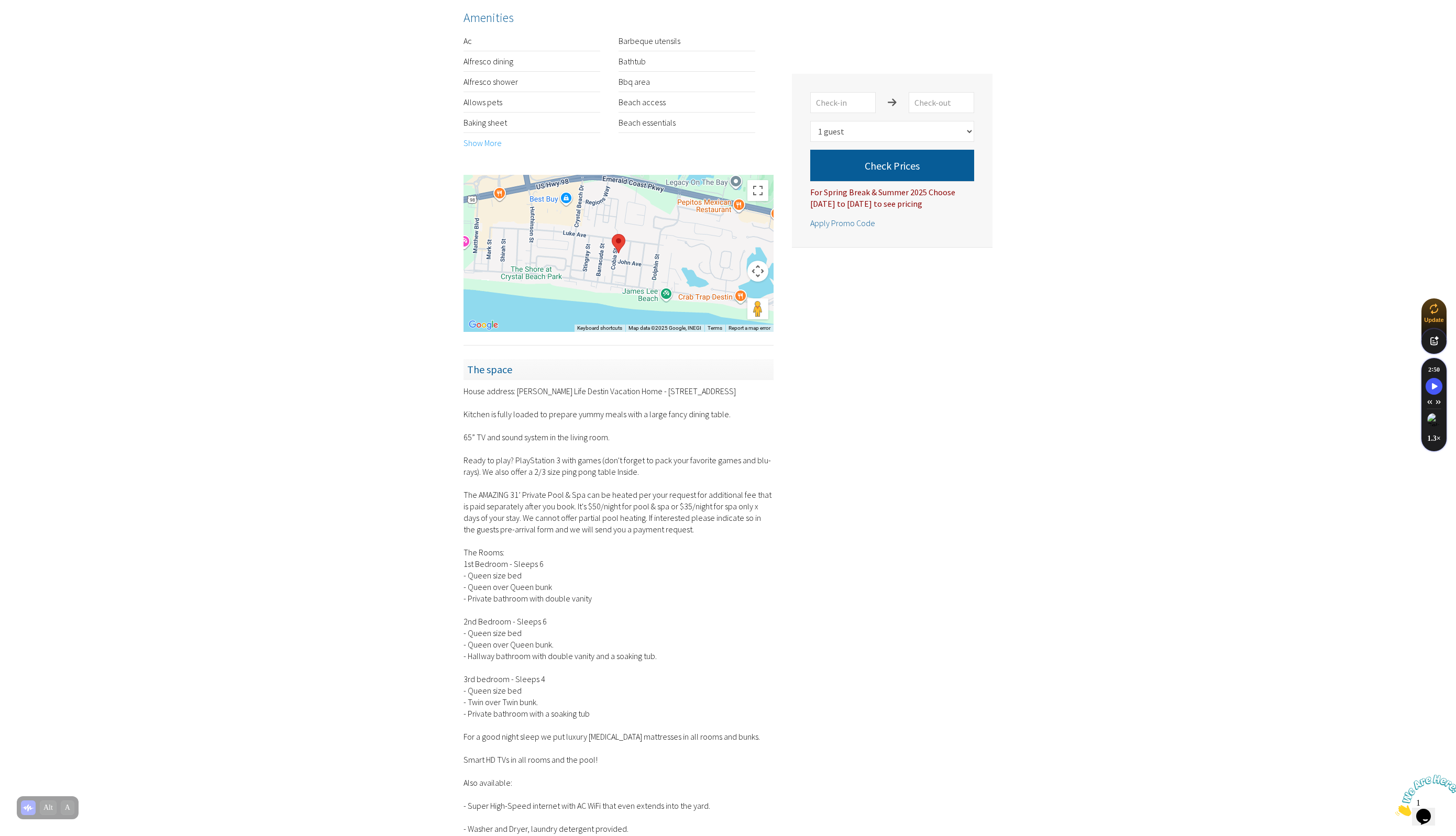
scroll to position [898, 0]
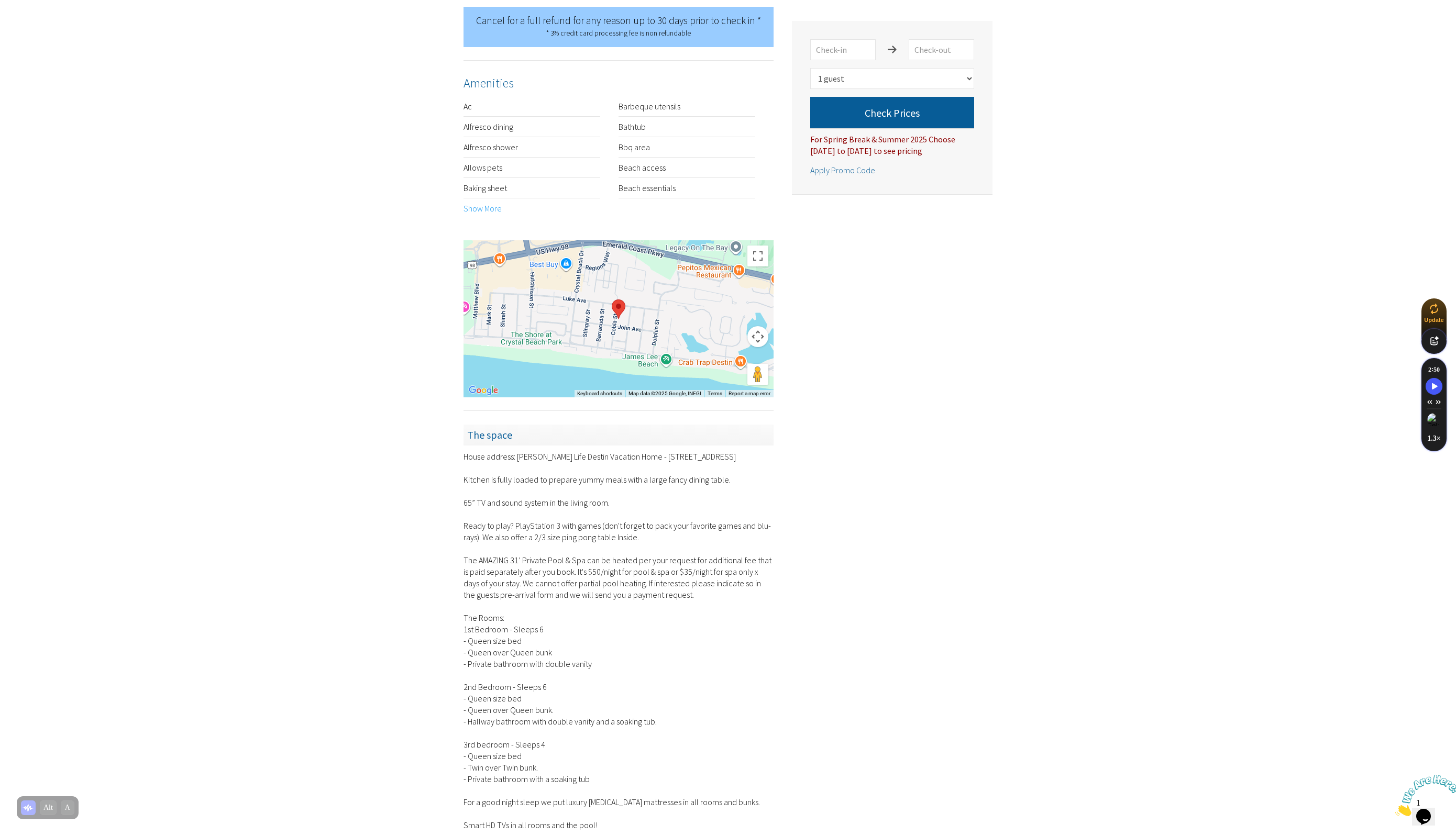
drag, startPoint x: 628, startPoint y: 447, endPoint x: 721, endPoint y: 444, distance: 93.0
click at [721, 451] on div "House address: [PERSON_NAME] Life Destin Vacation Home - [STREET_ADDRESS] Kitch…" at bounding box center [618, 808] width 310 height 714
copy div "[STREET_ADDRESS]"
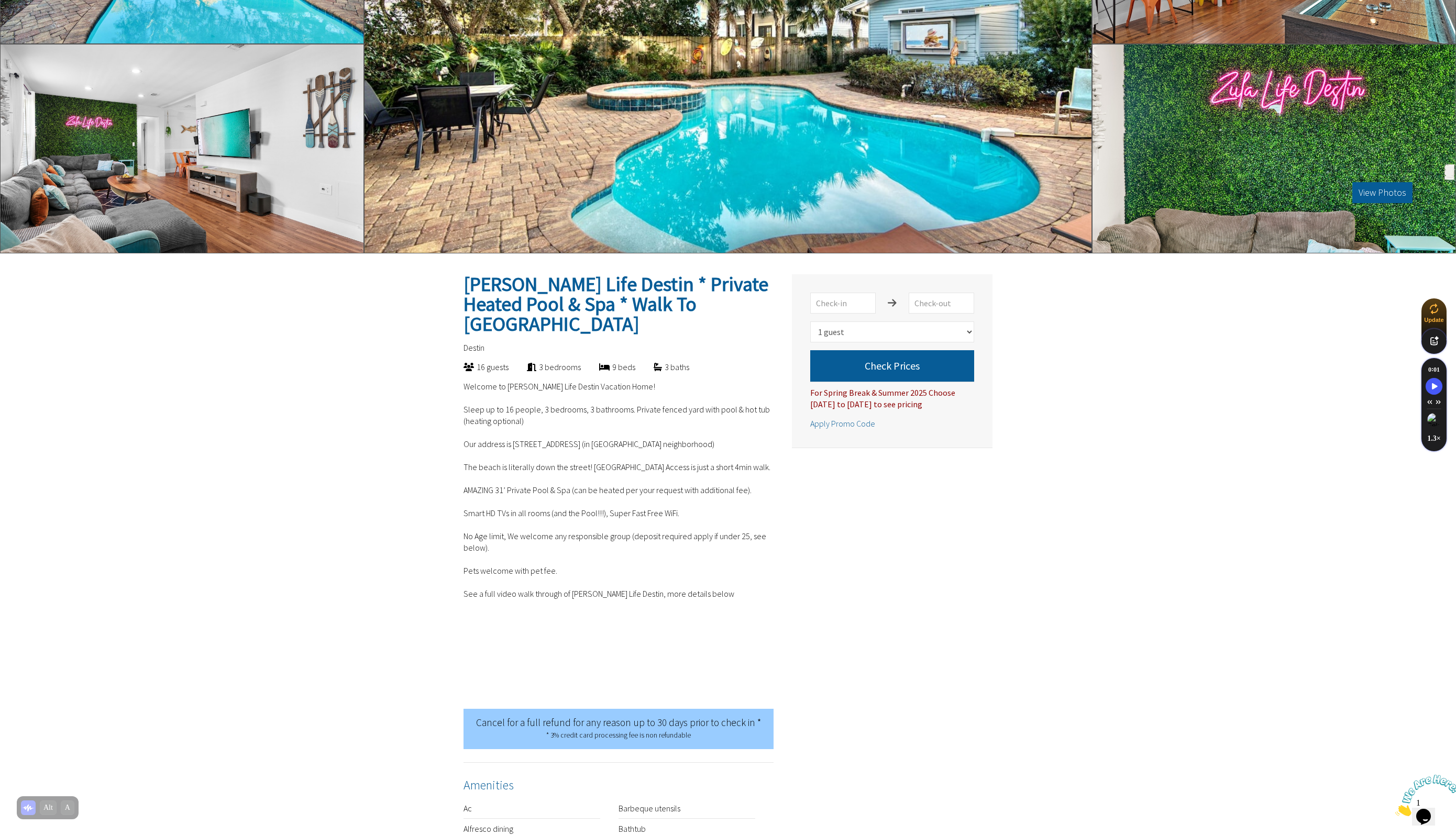
scroll to position [0, 0]
